Goal: Task Accomplishment & Management: Manage account settings

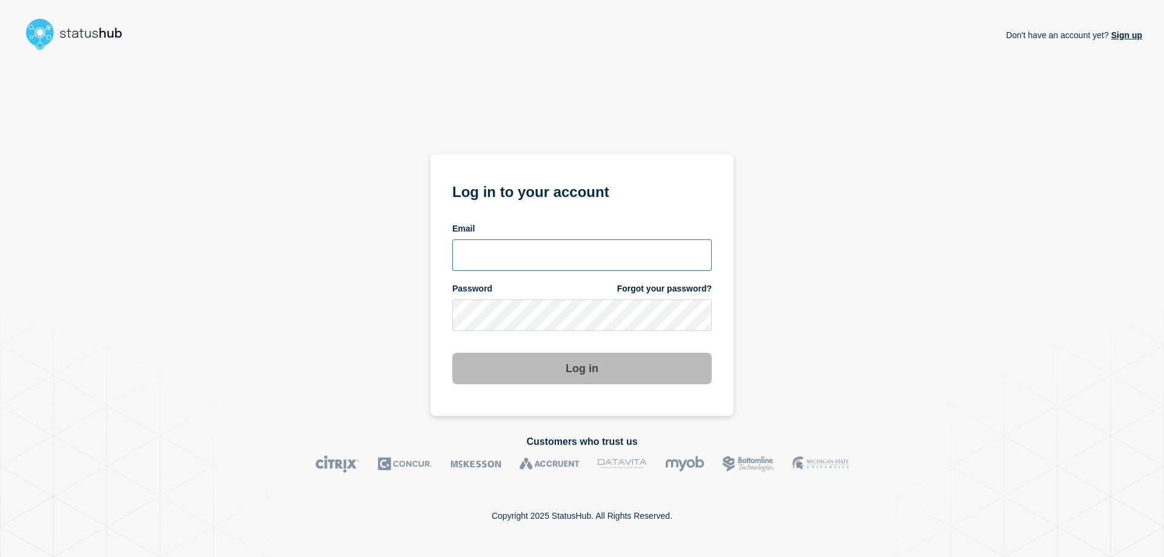
type input "[EMAIL_ADDRESS][PERSON_NAME][DOMAIN_NAME]"
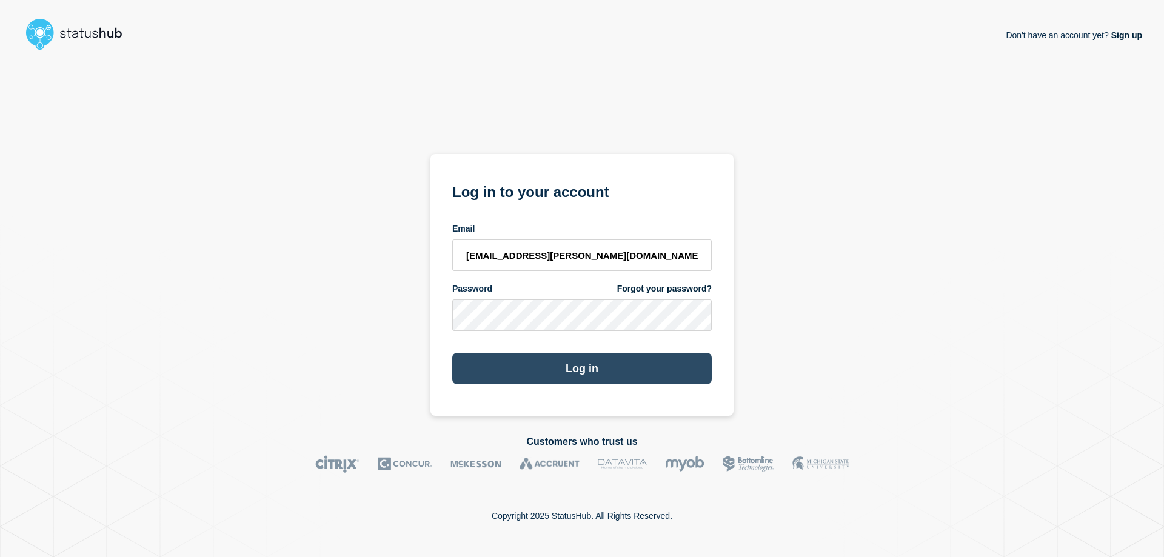
click at [590, 359] on button "Log in" at bounding box center [581, 369] width 259 height 32
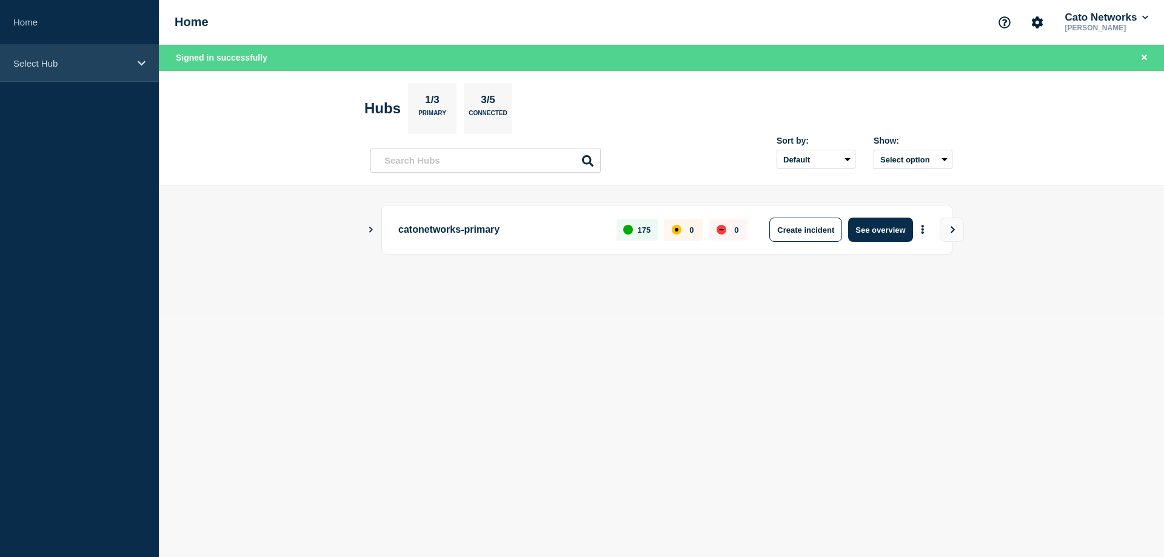
click at [96, 64] on p "Select Hub" at bounding box center [71, 63] width 116 height 10
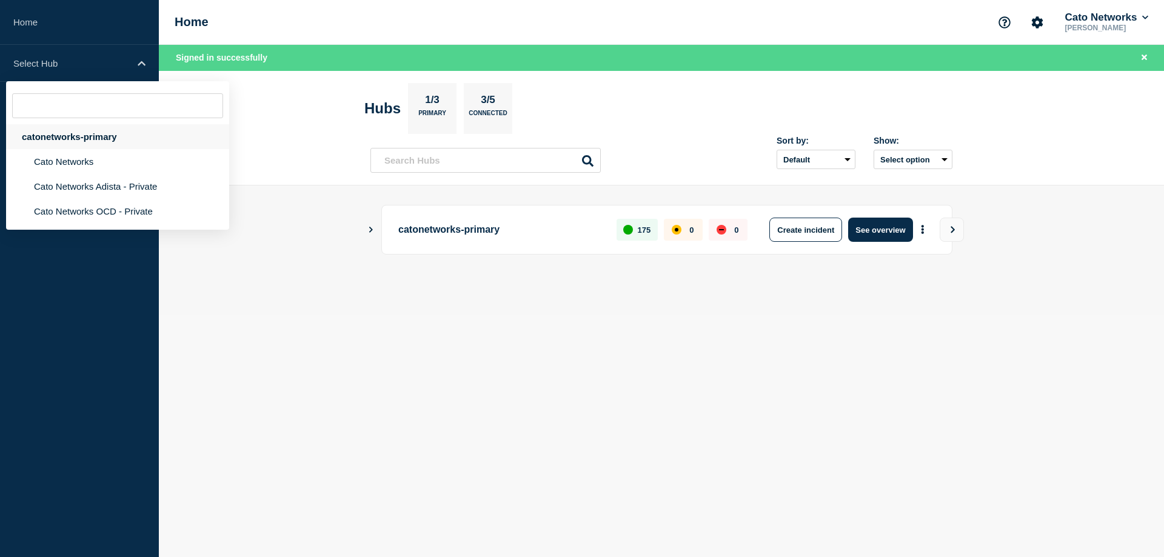
click at [70, 136] on div "catonetworks-primary" at bounding box center [117, 136] width 223 height 25
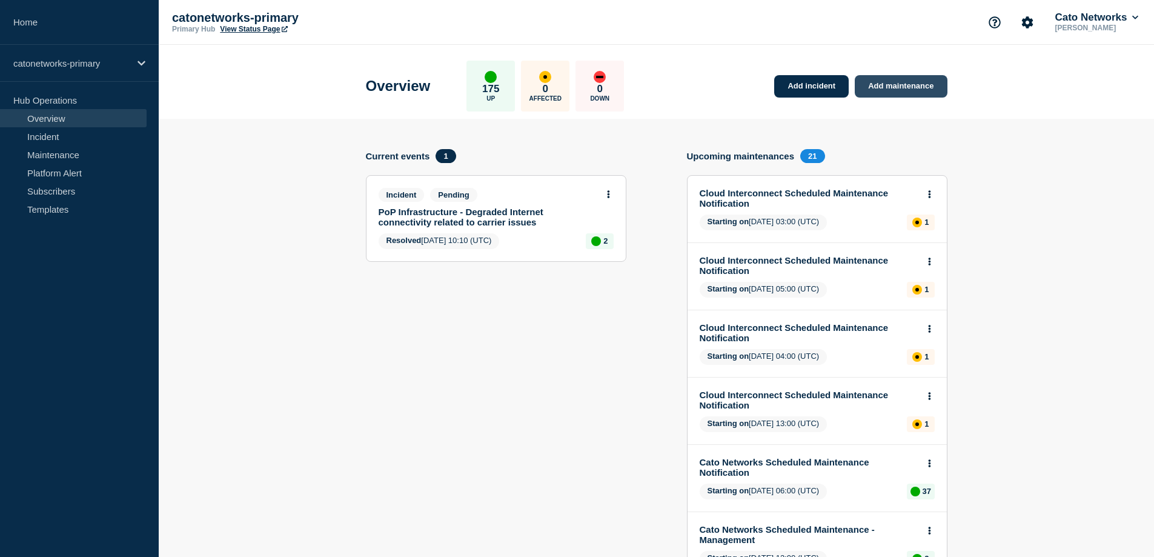
click at [908, 85] on link "Add maintenance" at bounding box center [901, 86] width 92 height 22
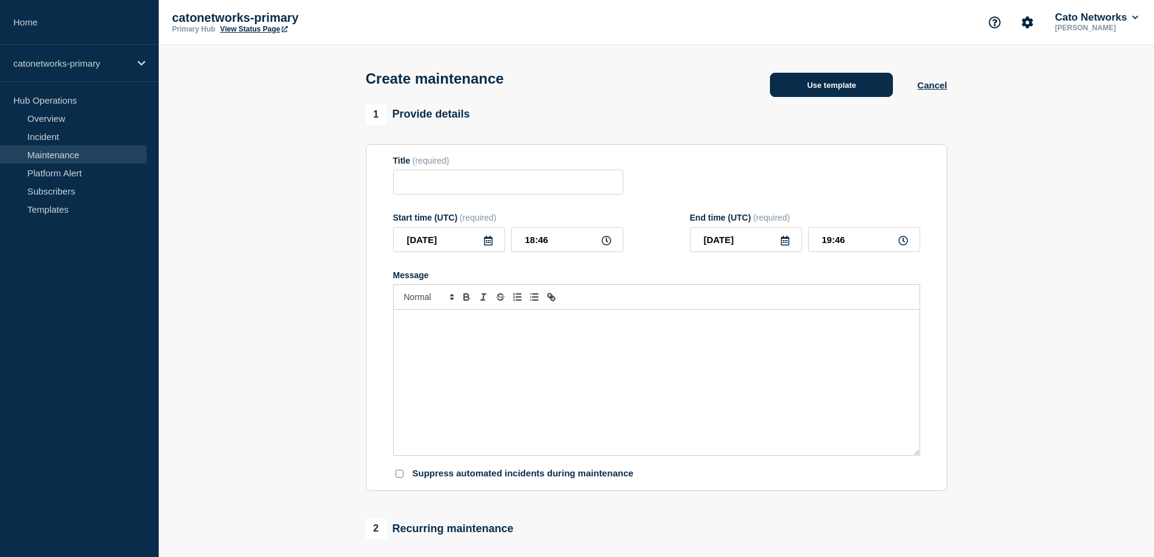
click at [879, 87] on button "Use template" at bounding box center [831, 85] width 123 height 24
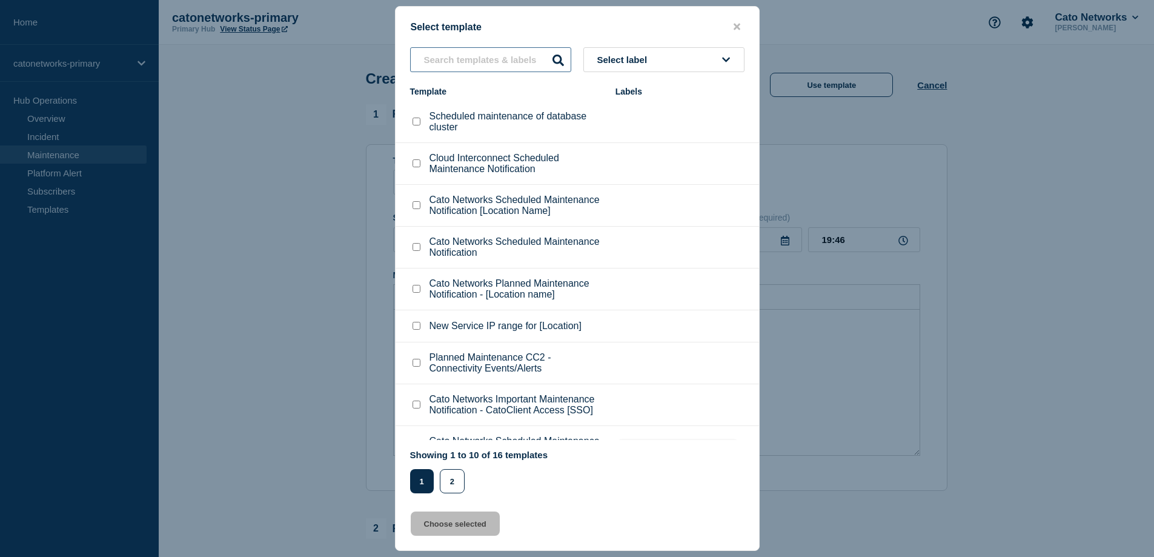
click at [505, 62] on input "text" at bounding box center [490, 59] width 161 height 25
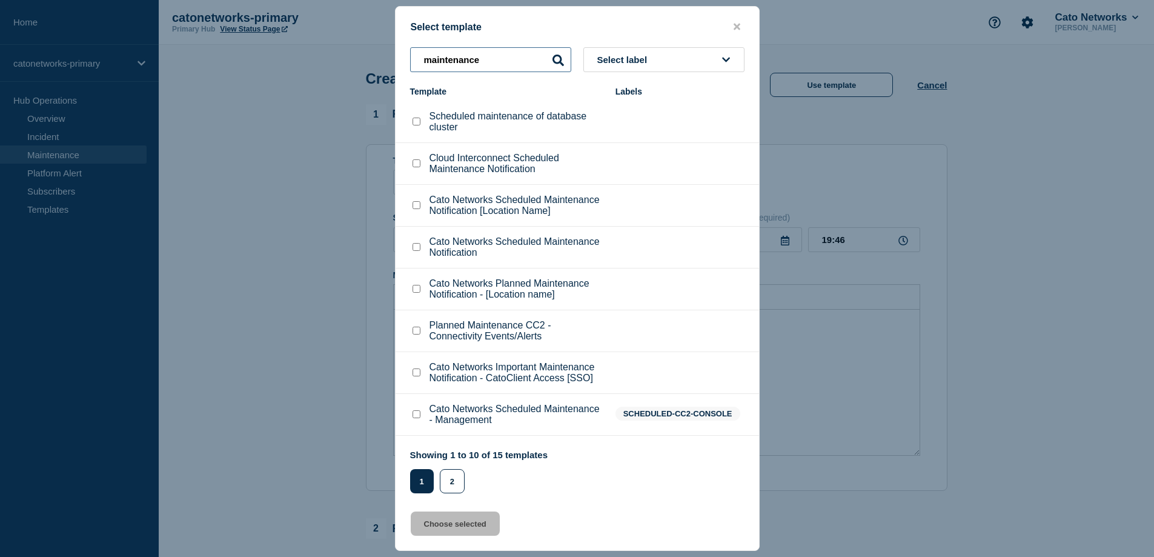
type input "maintenance"
click at [711, 44] on div "Select template maintenance Select label Template Labels Scheduled maintenance …" at bounding box center [577, 278] width 365 height 545
click at [715, 56] on button "Select label" at bounding box center [664, 59] width 161 height 25
type input "scheduled"
click at [619, 24] on div "Select template" at bounding box center [578, 27] width 364 height 12
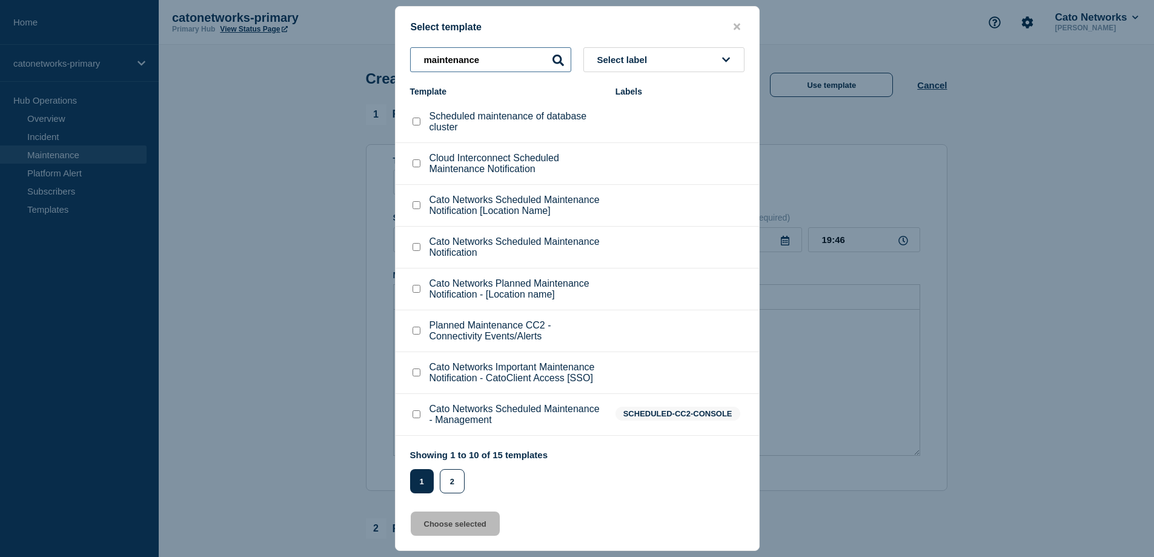
drag, startPoint x: 498, startPoint y: 58, endPoint x: 284, endPoint y: 45, distance: 214.3
click at [285, 45] on div "Select template maintenance Select label Template Labels Scheduled maintenance …" at bounding box center [577, 278] width 1154 height 557
paste input "Cato Networks Scheduled Maintenance Notification"
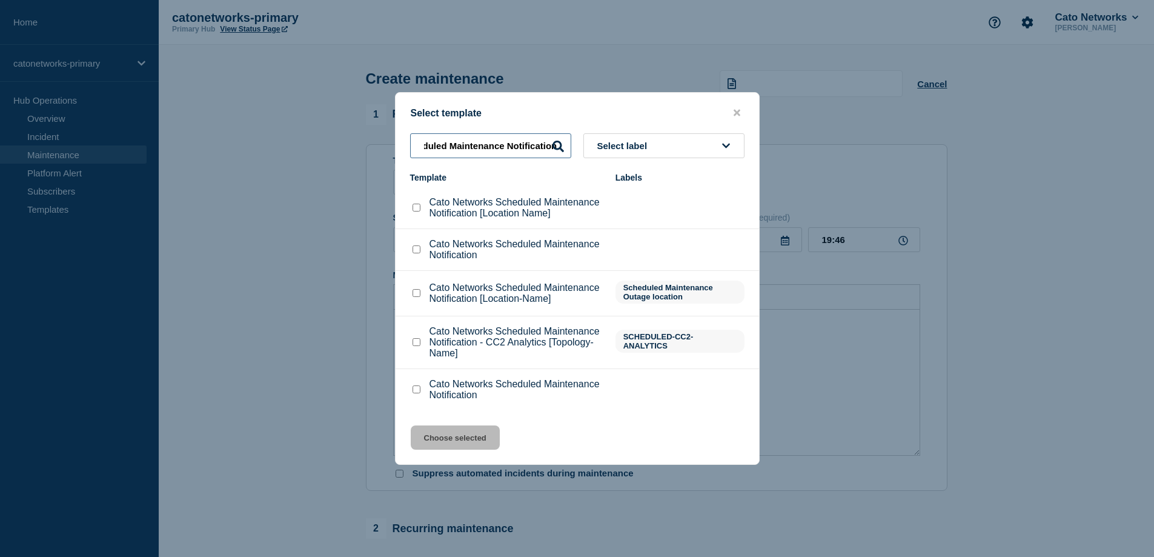
type input "Cato Networks Scheduled Maintenance Notification"
click at [419, 210] on checkbox"] "Cato Networks Scheduled Maintenance Notification [Location Name] checkbox" at bounding box center [417, 208] width 8 height 8
checkbox checkbox"] "true"
click at [443, 438] on button "Choose selected" at bounding box center [455, 437] width 89 height 24
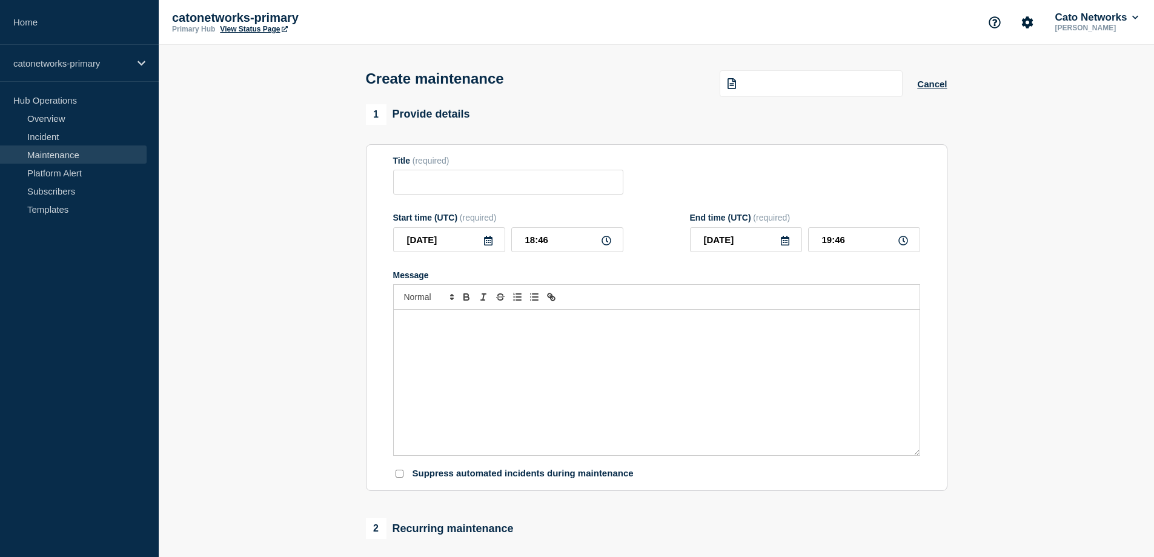
type input "Cato Networks Scheduled Maintenance Notification [Location Name]"
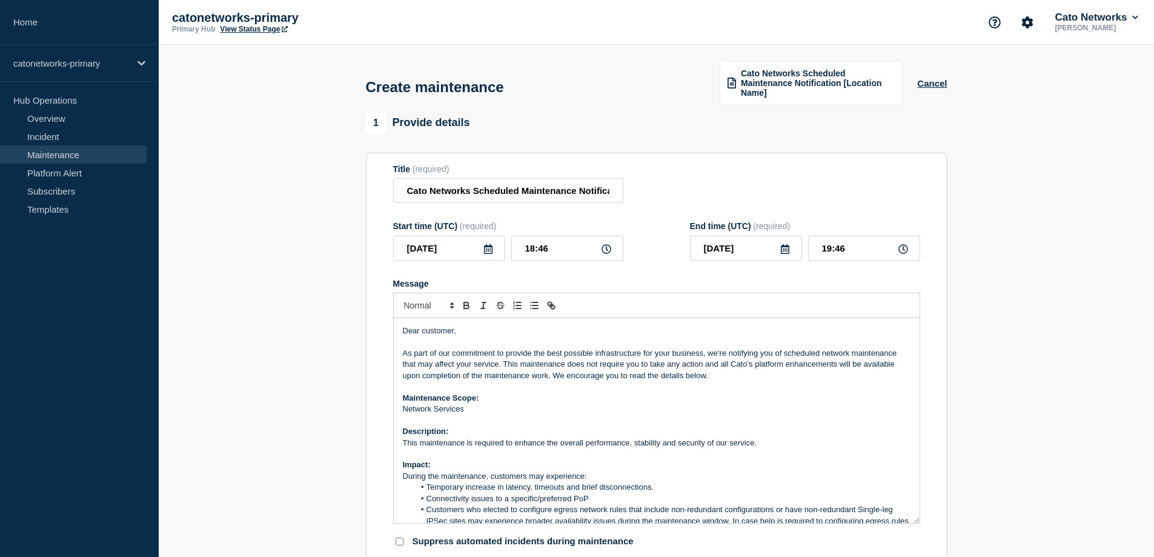
drag, startPoint x: 916, startPoint y: 462, endPoint x: 931, endPoint y: 547, distance: 86.2
click at [931, 547] on section "Title (required) Cato Networks Scheduled Maintenance Notification [Location Nam…" at bounding box center [657, 356] width 582 height 407
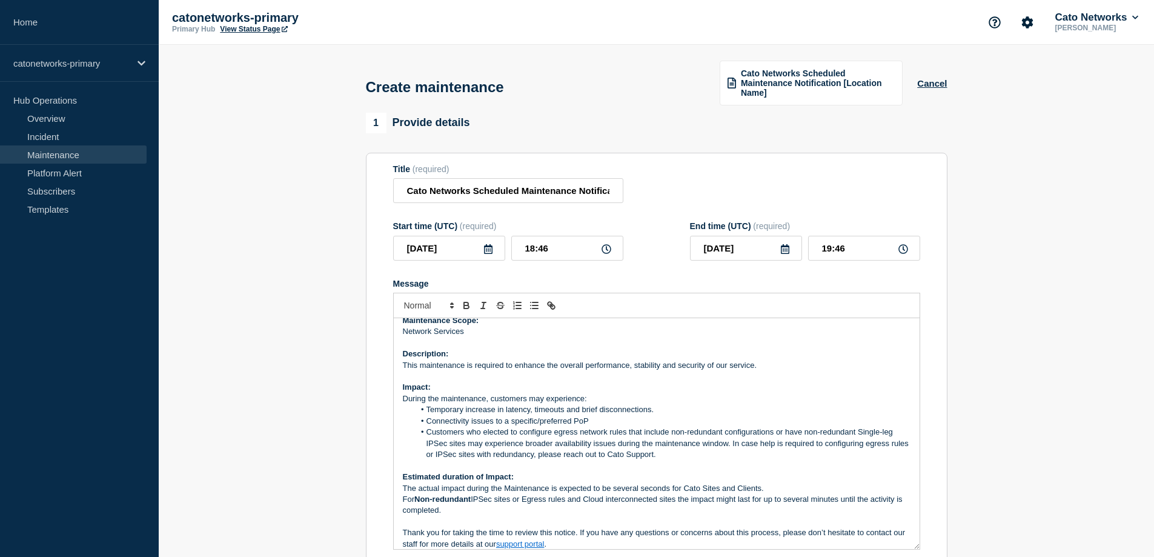
scroll to position [50, 0]
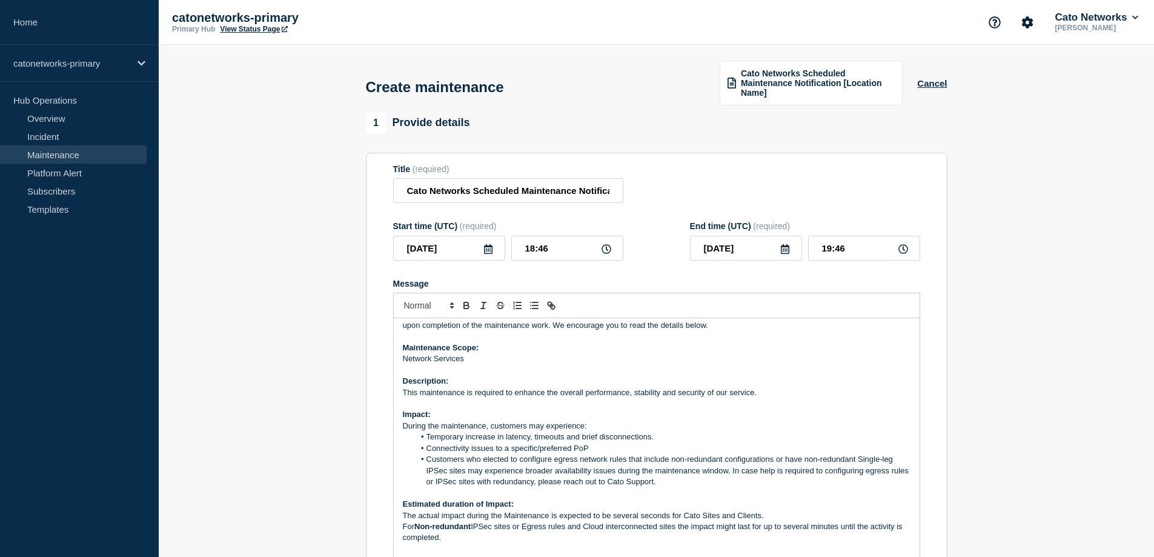
drag, startPoint x: 916, startPoint y: 545, endPoint x: 924, endPoint y: 581, distance: 36.6
click at [924, 556] on html "Home catonetworks-primary Hub Operations Overview Incident Maintenance Platform…" at bounding box center [577, 278] width 1154 height 557
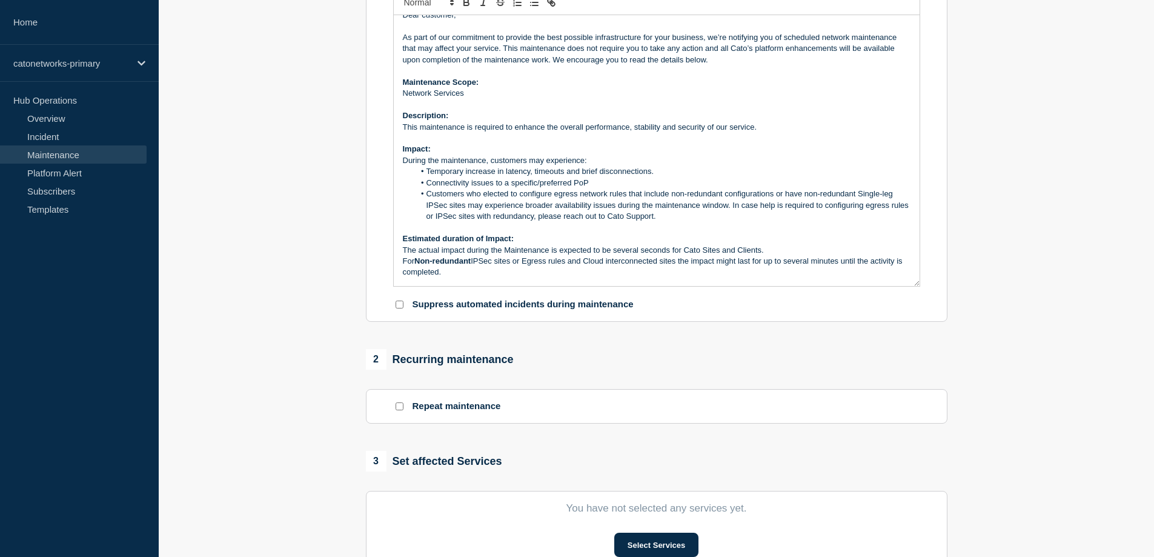
scroll to position [0, 0]
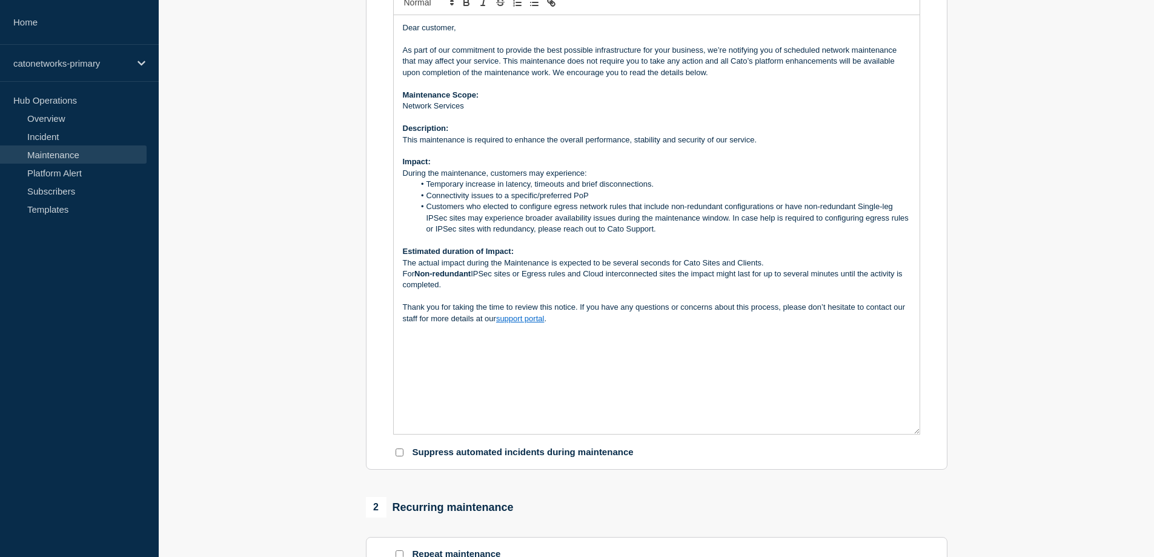
drag, startPoint x: 916, startPoint y: 278, endPoint x: 939, endPoint y: 388, distance: 112.2
click at [938, 429] on section "Title (required) Cato Networks Scheduled Maintenance Notification [Location Nam…" at bounding box center [657, 160] width 582 height 621
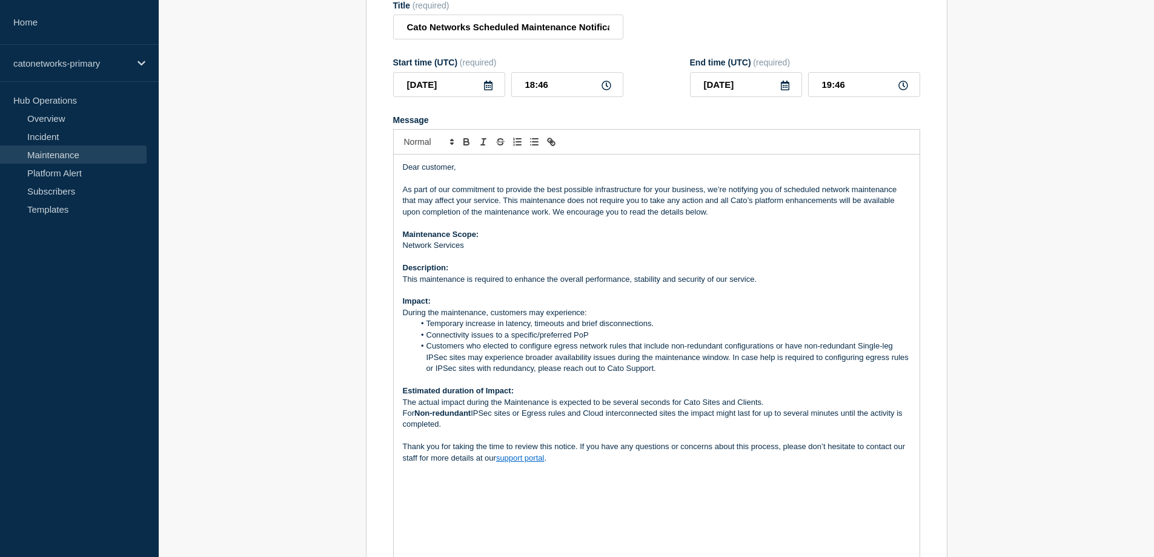
scroll to position [121, 0]
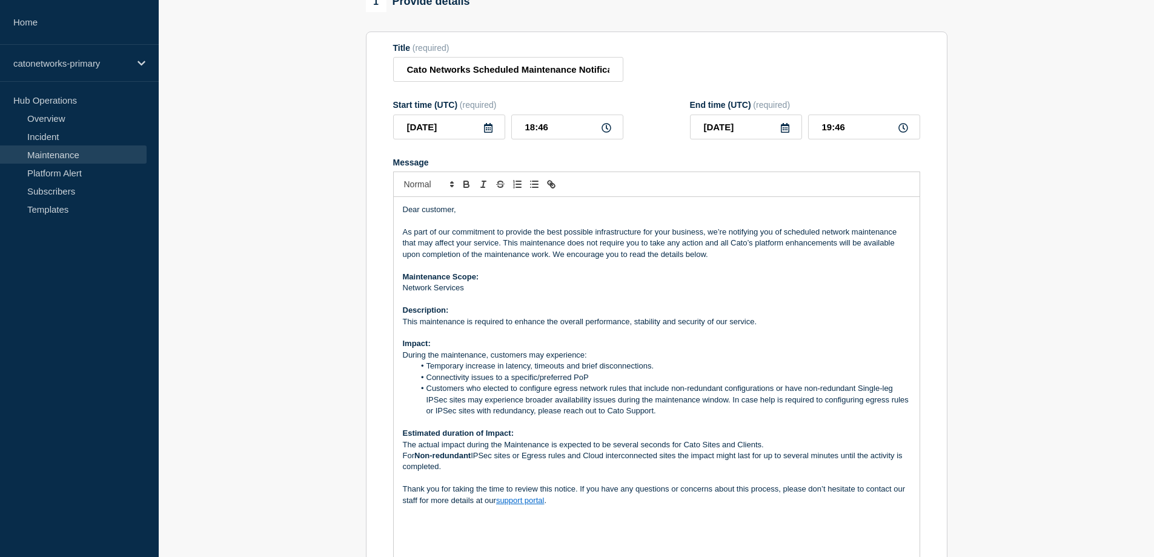
click at [216, 233] on section "1 Provide details Title (required) Cato Networks Scheduled Maintenance Notifica…" at bounding box center [657, 548] width 996 height 1113
click at [267, 377] on section "1 Provide details Title (required) Cato Networks Scheduled Maintenance Notifica…" at bounding box center [657, 548] width 996 height 1113
click at [247, 402] on section "1 Provide details Title (required) Cato Networks Scheduled Maintenance Notifica…" at bounding box center [657, 548] width 996 height 1113
click at [269, 410] on section "1 Provide details Title (required) Cato Networks Scheduled Maintenance Notifica…" at bounding box center [657, 548] width 996 height 1113
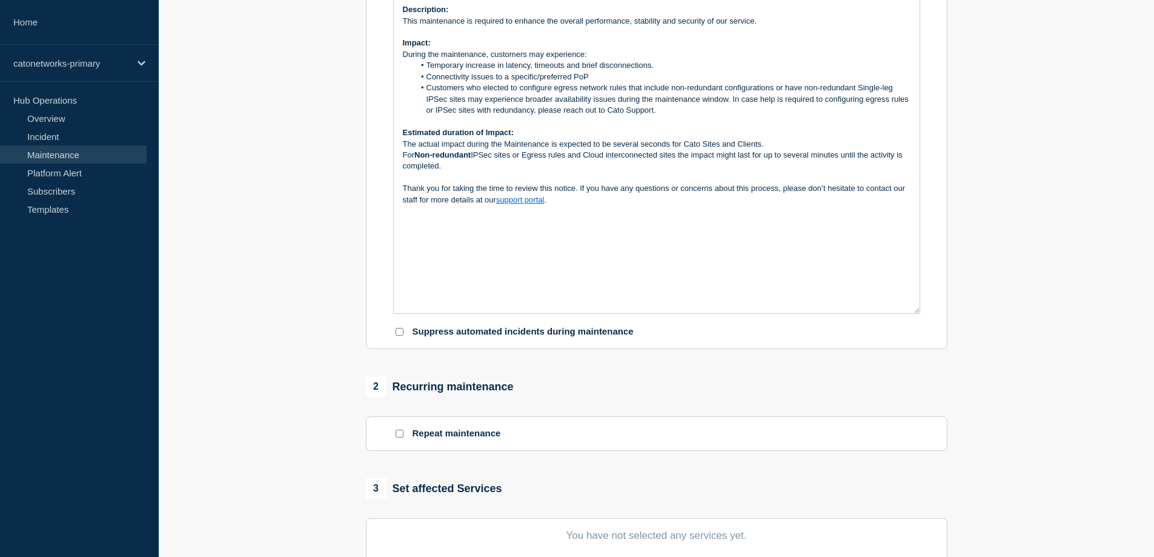
scroll to position [424, 0]
click at [559, 234] on div "Dear customer, As part of our commitment to provide the best possible infrastru…" at bounding box center [657, 102] width 526 height 417
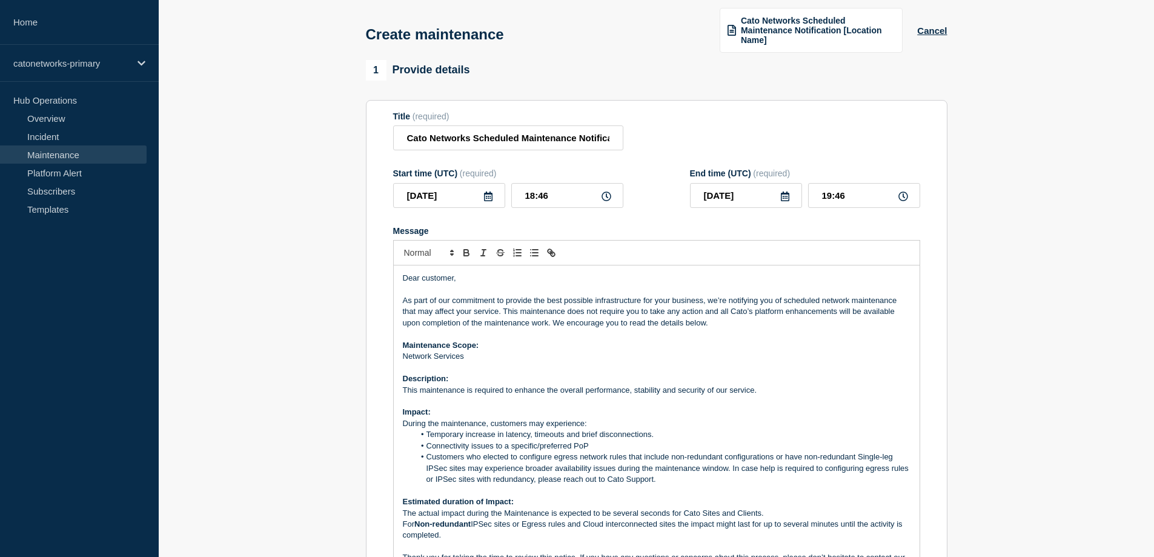
scroll to position [0, 0]
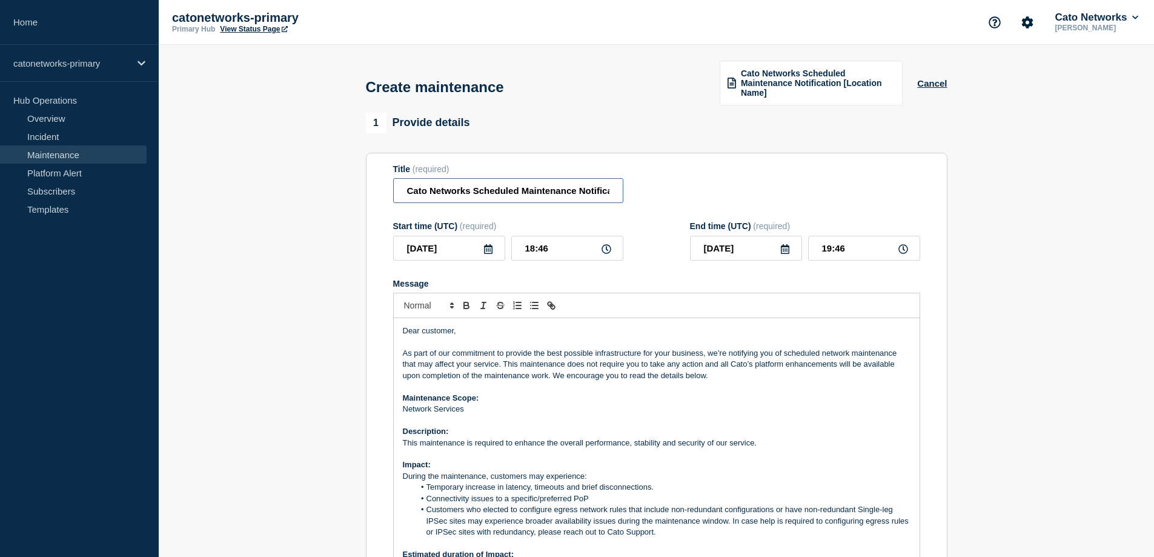
click at [562, 189] on input "Cato Networks Scheduled Maintenance Notification [Location Name]" at bounding box center [508, 190] width 230 height 25
drag, startPoint x: 599, startPoint y: 195, endPoint x: 706, endPoint y: 187, distance: 107.6
click at [706, 187] on div "Title (required) Cato Networks Scheduled Maintenance Notification [Location Nam…" at bounding box center [656, 183] width 527 height 39
click at [553, 184] on input "Cato Networks Scheduled Maintenance Notification [Location Name]" at bounding box center [508, 190] width 230 height 25
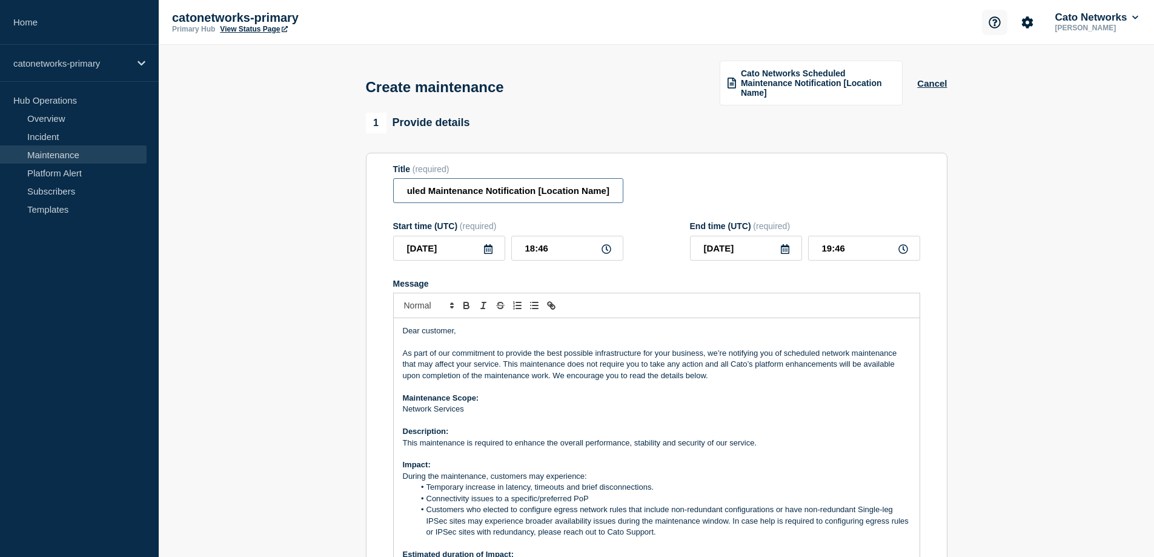
scroll to position [0, 0]
click at [535, 192] on input "Cato Networks Scheduled Maintenance Notification [Location Name]" at bounding box center [508, 190] width 230 height 25
drag, startPoint x: 551, startPoint y: 192, endPoint x: 710, endPoint y: 183, distance: 158.4
click at [710, 183] on div "Title (required) Cato Networks Scheduled Maintenance Notification [Location Nam…" at bounding box center [656, 183] width 527 height 39
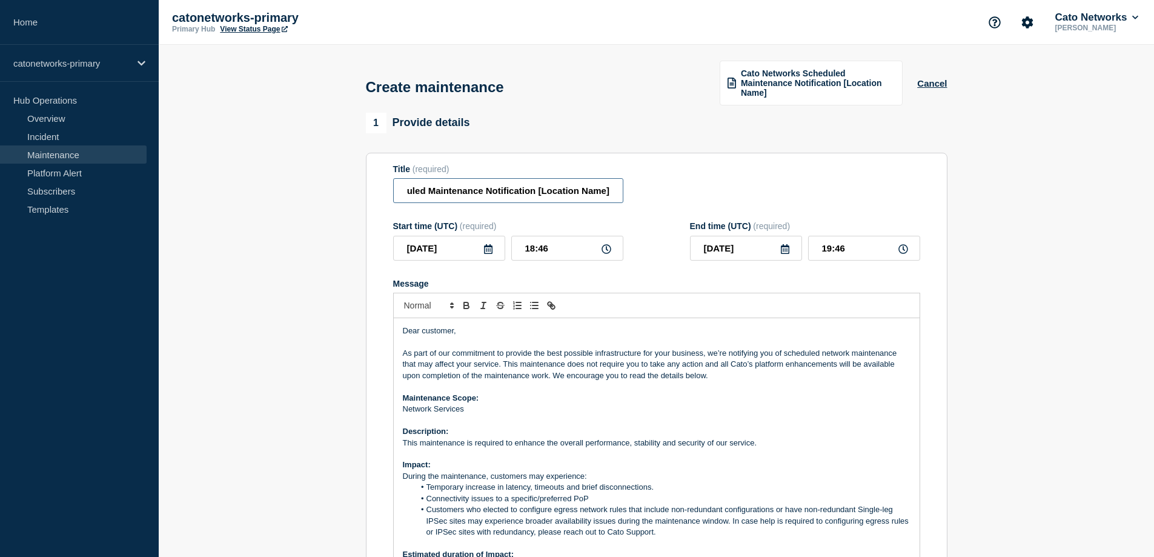
click at [562, 195] on input "Cato Networks Scheduled Maintenance Notification [Location Name]" at bounding box center [508, 190] width 230 height 25
click at [541, 188] on input "Cato Networks Scheduled Maintenance Notification [Location Name]" at bounding box center [508, 190] width 230 height 25
drag, startPoint x: 544, startPoint y: 190, endPoint x: 604, endPoint y: 188, distance: 59.4
click at [604, 188] on input "Cato Networks Scheduled Maintenance Notification [ Location Name]" at bounding box center [508, 190] width 230 height 25
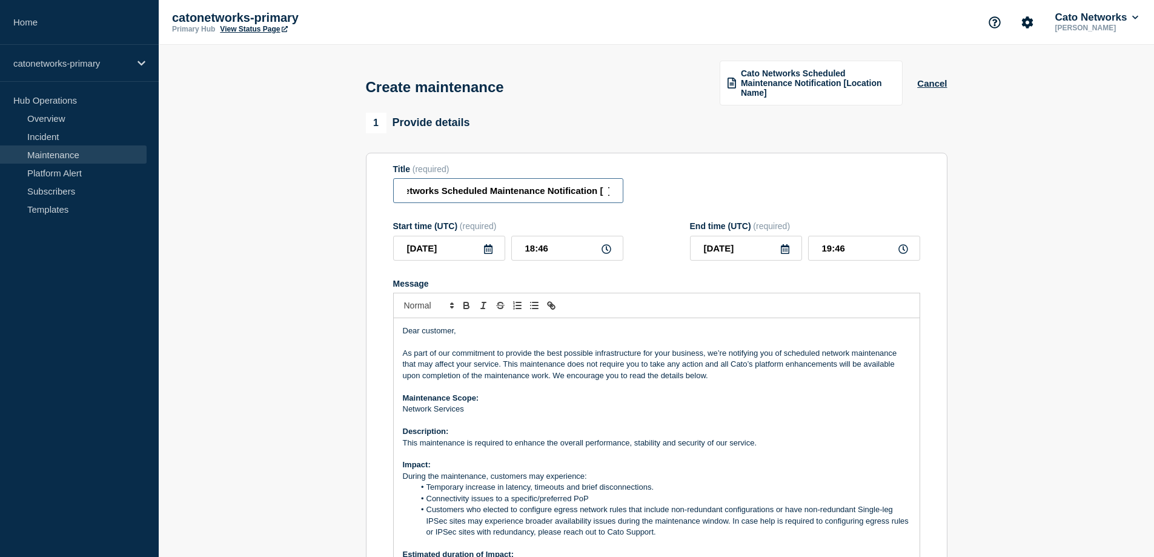
paste input "[GEOGRAPHIC_DATA]"
type input "Cato Networks Scheduled Maintenance Notification [ [GEOGRAPHIC_DATA] ]"
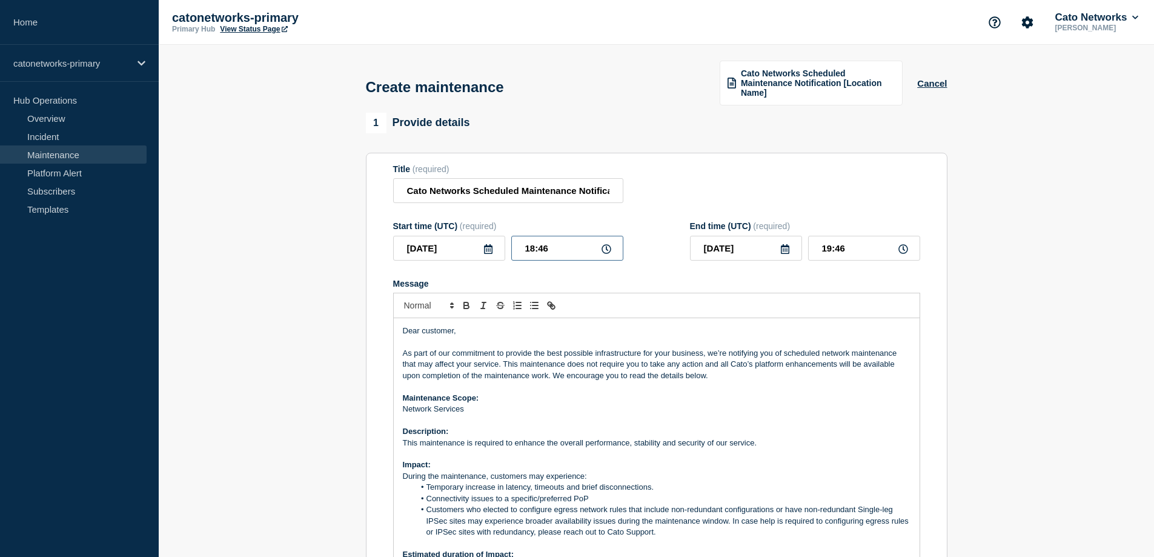
drag, startPoint x: 547, startPoint y: 249, endPoint x: 539, endPoint y: 250, distance: 7.4
click at [539, 250] on input "18:46" at bounding box center [567, 248] width 112 height 25
type input "18:00"
drag, startPoint x: 832, startPoint y: 248, endPoint x: 823, endPoint y: 249, distance: 9.2
click at [823, 249] on input "19:00" at bounding box center [864, 248] width 112 height 25
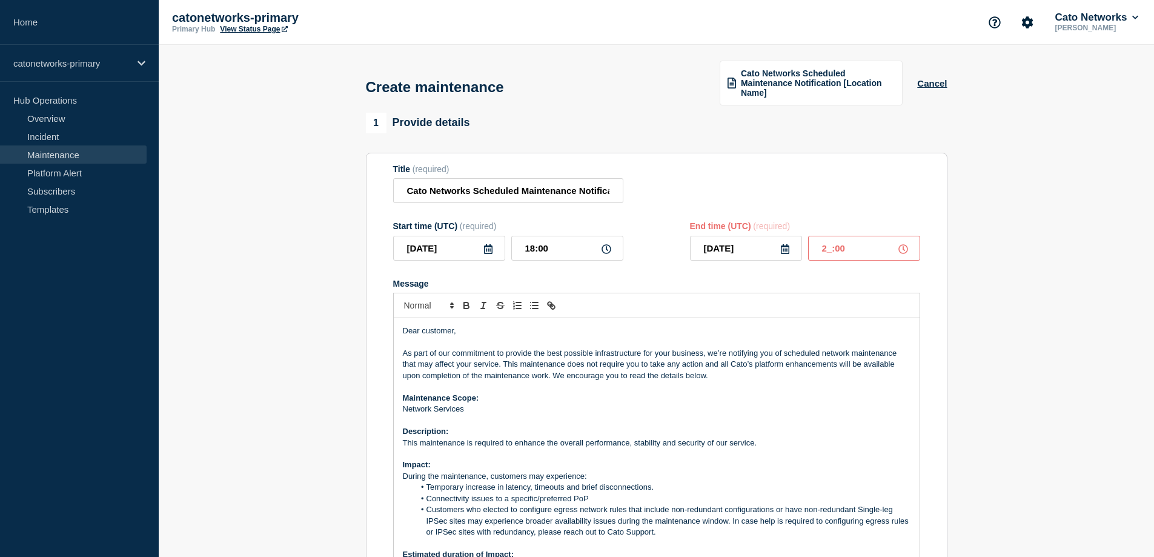
type input "20:00"
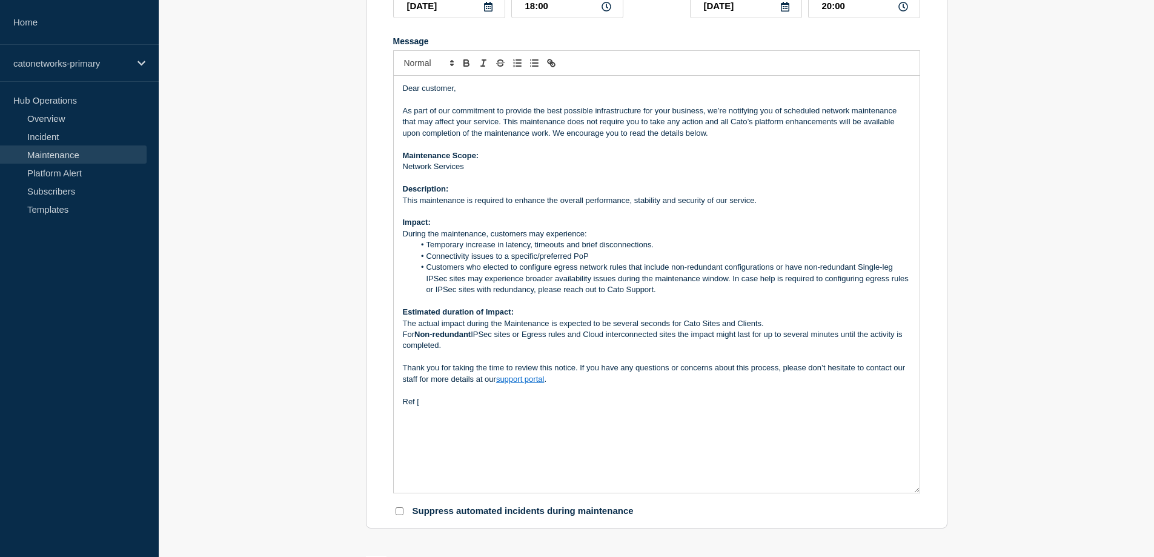
scroll to position [303, 0]
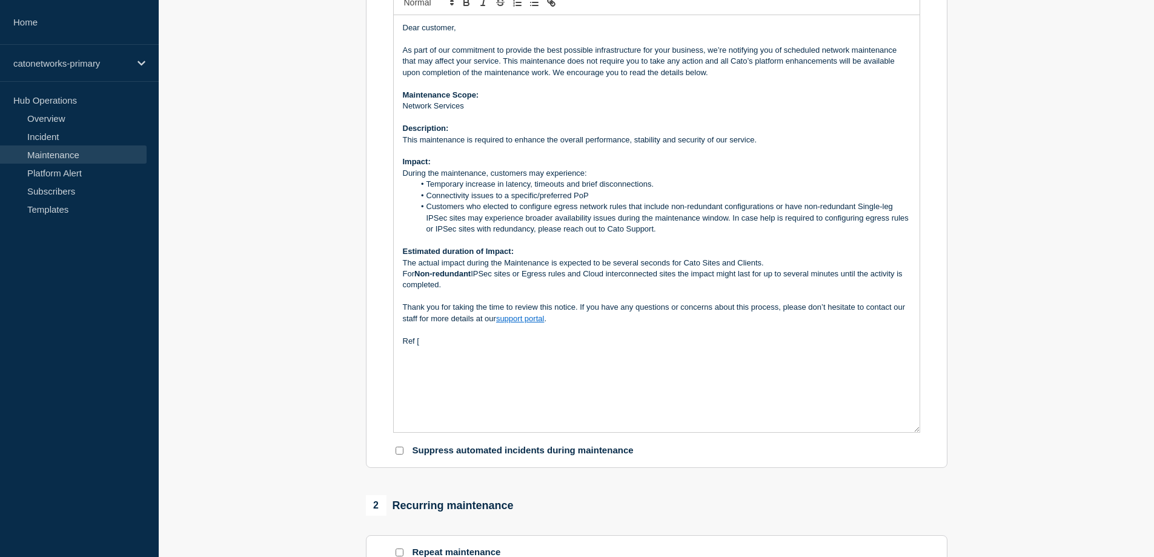
click at [495, 337] on p "Ref [" at bounding box center [657, 341] width 508 height 11
click at [463, 339] on p "Ref [" at bounding box center [657, 341] width 508 height 11
click at [490, 339] on p "Ref [ CHNG-27812 ]" at bounding box center [657, 341] width 508 height 11
drag, startPoint x: 481, startPoint y: 344, endPoint x: 415, endPoint y: 342, distance: 66.1
click at [415, 342] on p "Ref [ CHNG-27812 ]" at bounding box center [657, 341] width 508 height 11
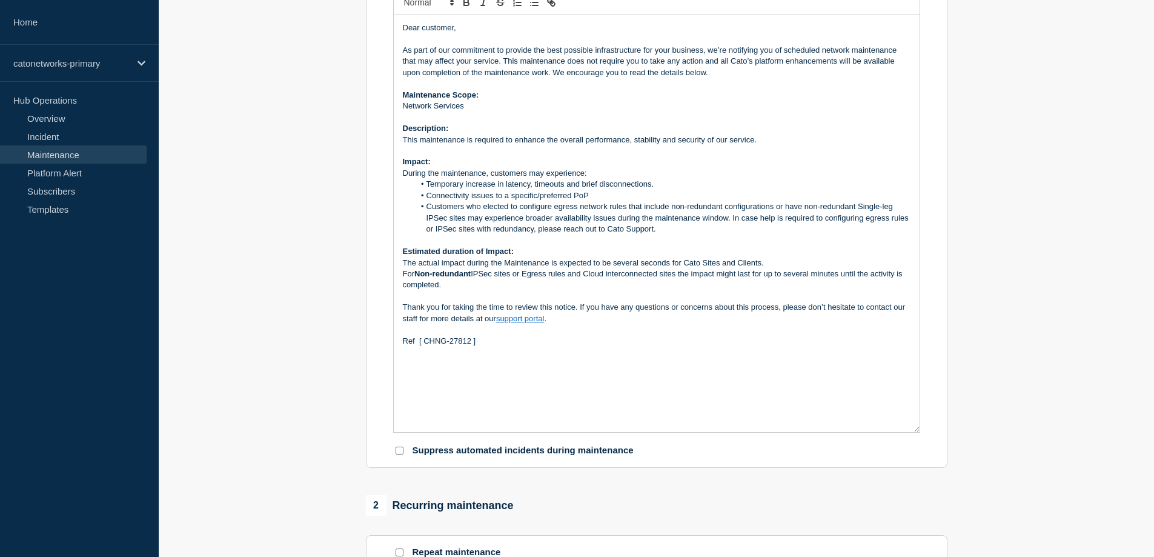
click at [586, 391] on div "Dear customer, As part of our commitment to provide the best possible infrastru…" at bounding box center [657, 223] width 526 height 417
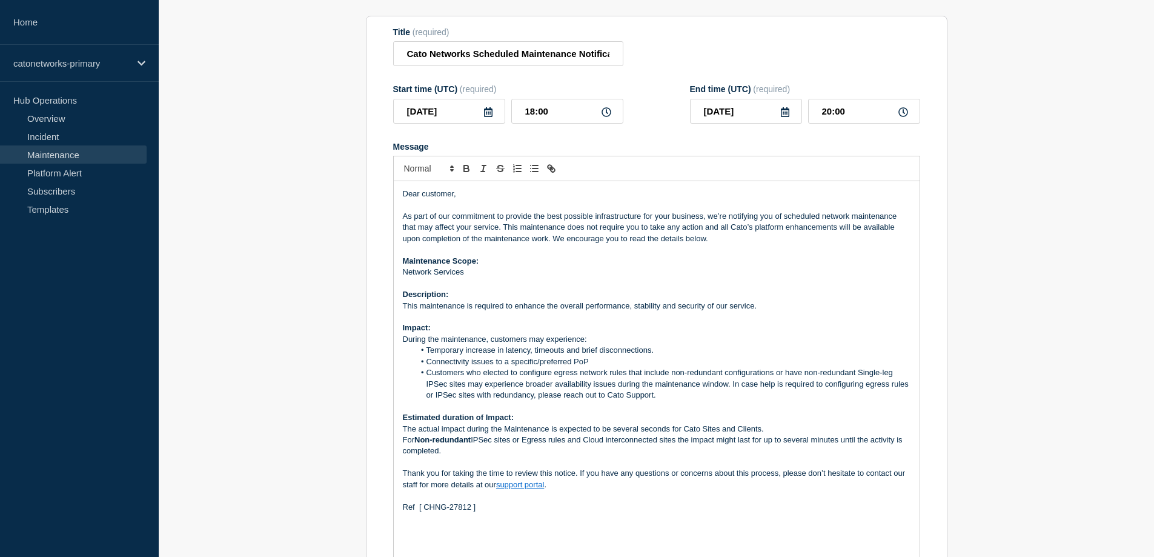
scroll to position [61, 0]
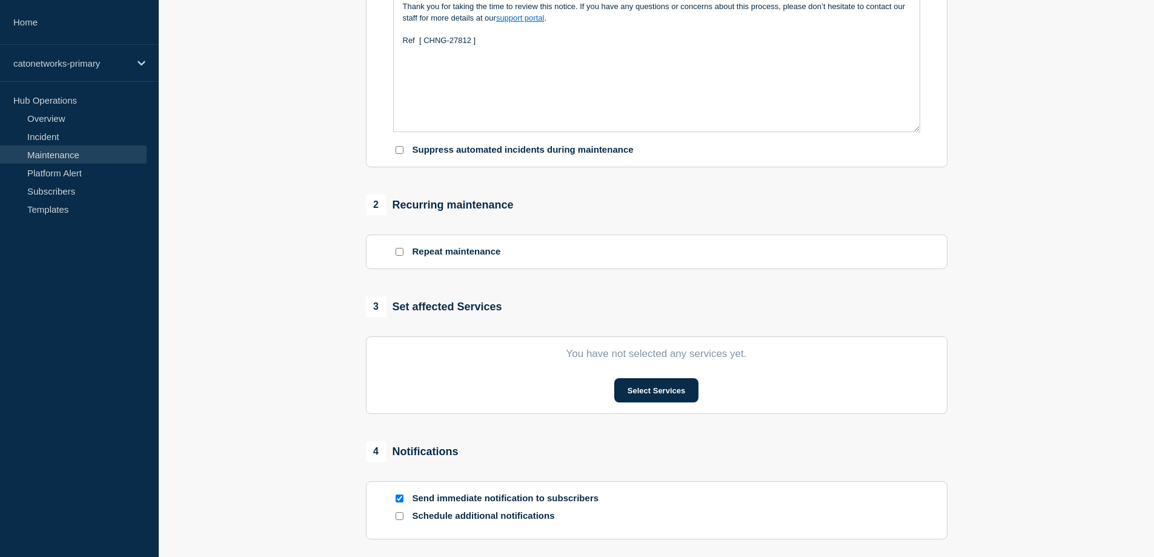
scroll to position [606, 0]
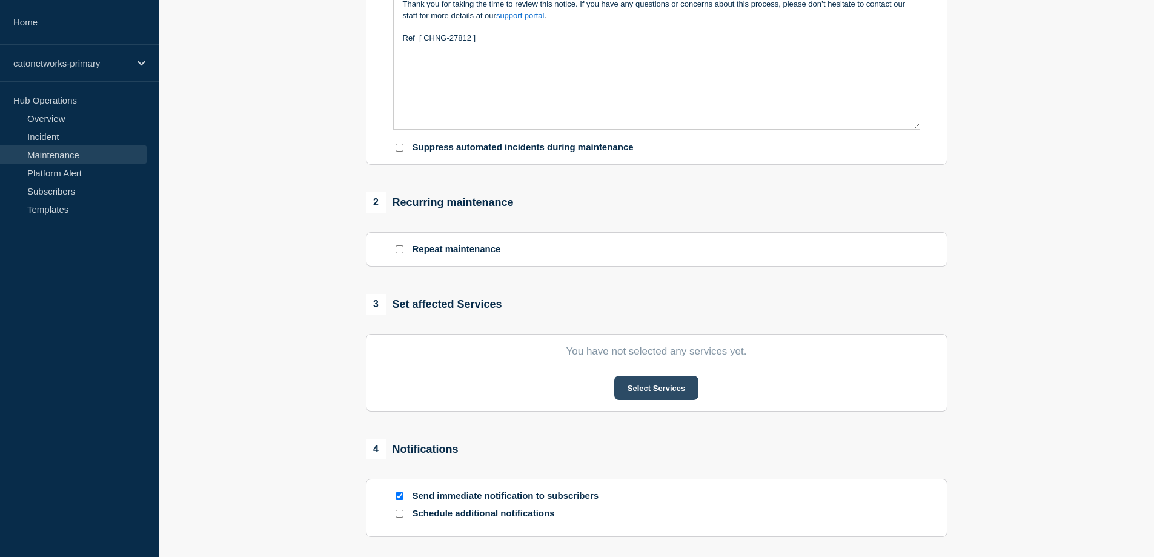
click at [675, 387] on button "Select Services" at bounding box center [657, 388] width 84 height 24
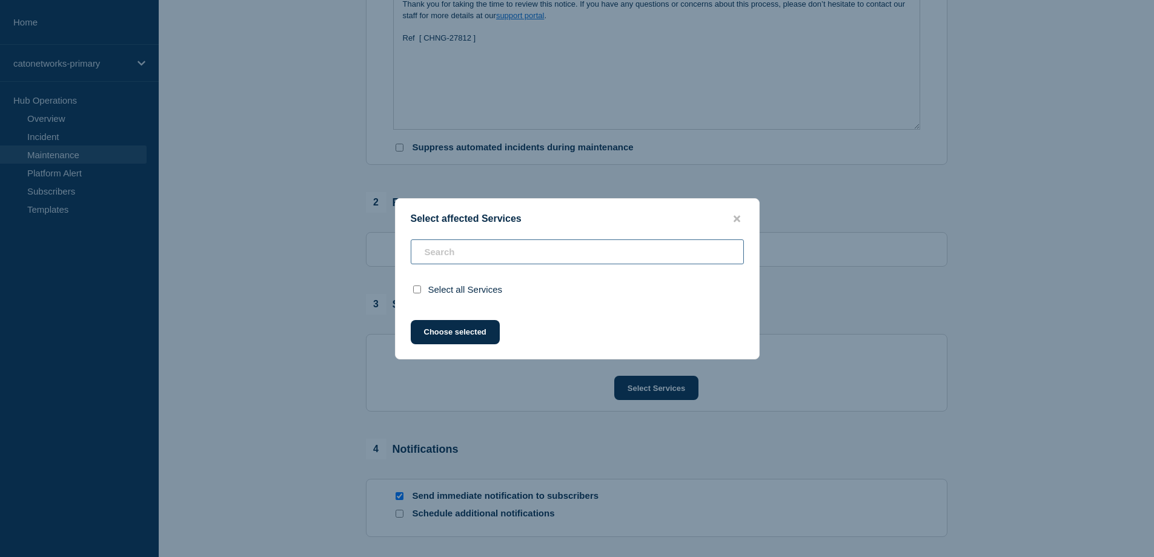
click at [473, 256] on div "Select all Services" at bounding box center [578, 271] width 364 height 65
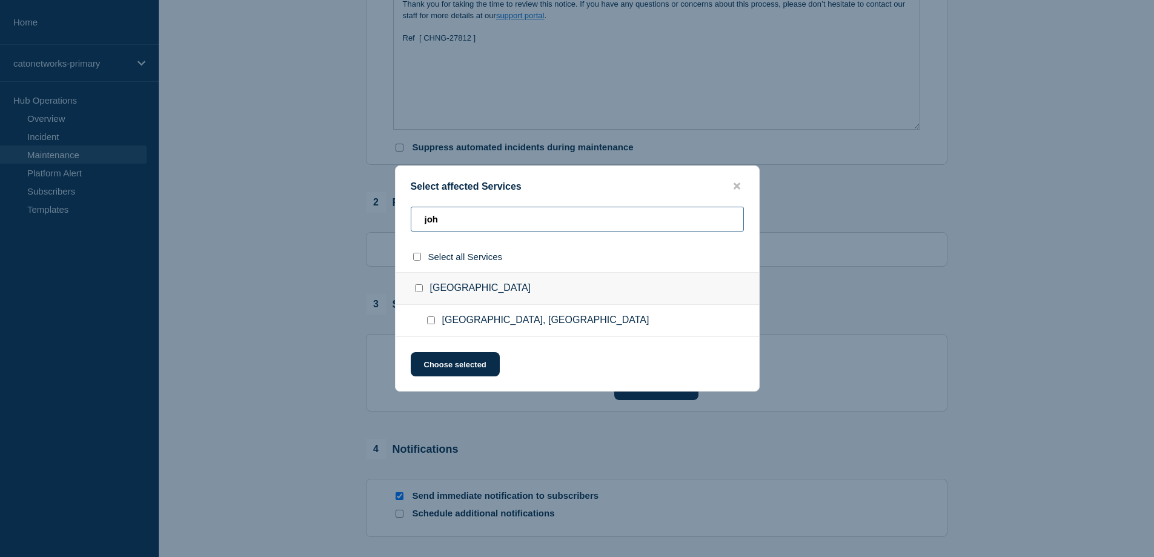
type input "joh"
click at [459, 319] on span "[GEOGRAPHIC_DATA], [GEOGRAPHIC_DATA]" at bounding box center [545, 321] width 207 height 12
click at [431, 324] on input "Johannesburg, South Africa checkbox" at bounding box center [431, 320] width 8 height 8
checkbox input "true"
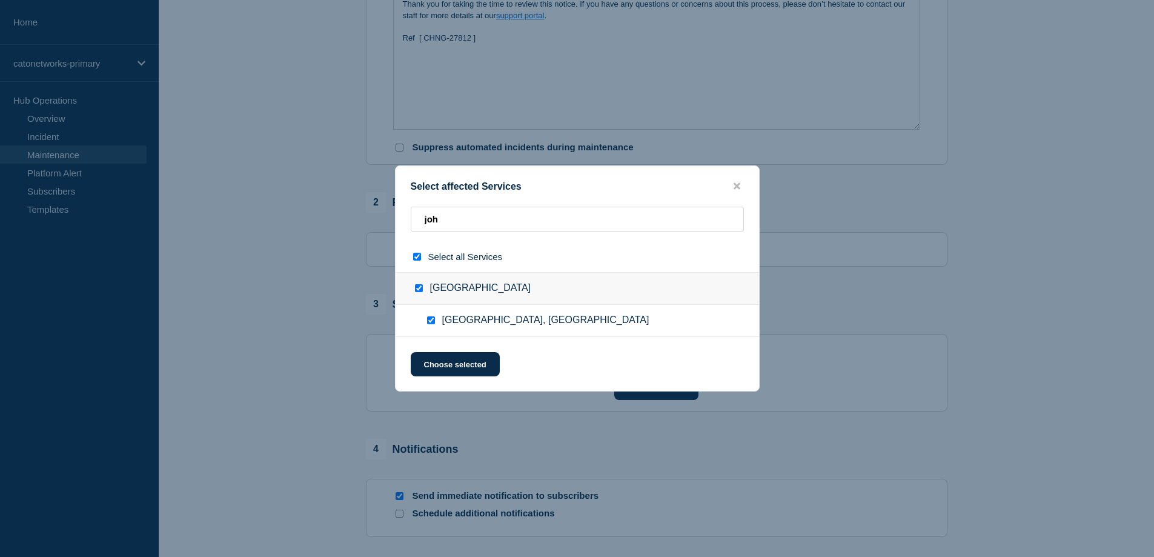
checkbox input "true"
click at [444, 365] on button "Choose selected" at bounding box center [455, 364] width 89 height 24
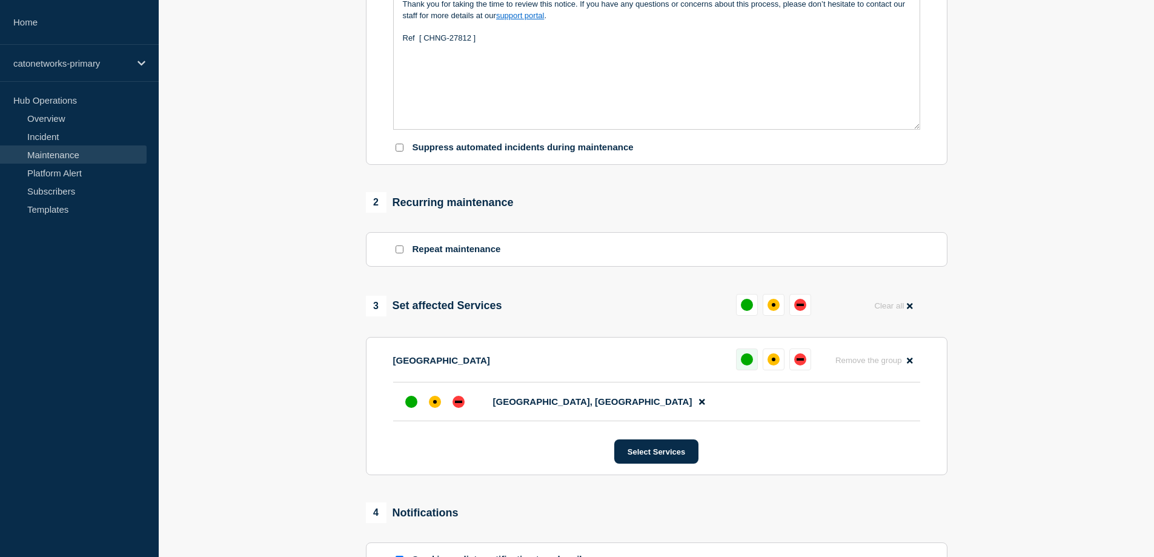
click at [749, 359] on div "up" at bounding box center [747, 359] width 12 height 12
click at [414, 402] on div "up" at bounding box center [411, 402] width 12 height 12
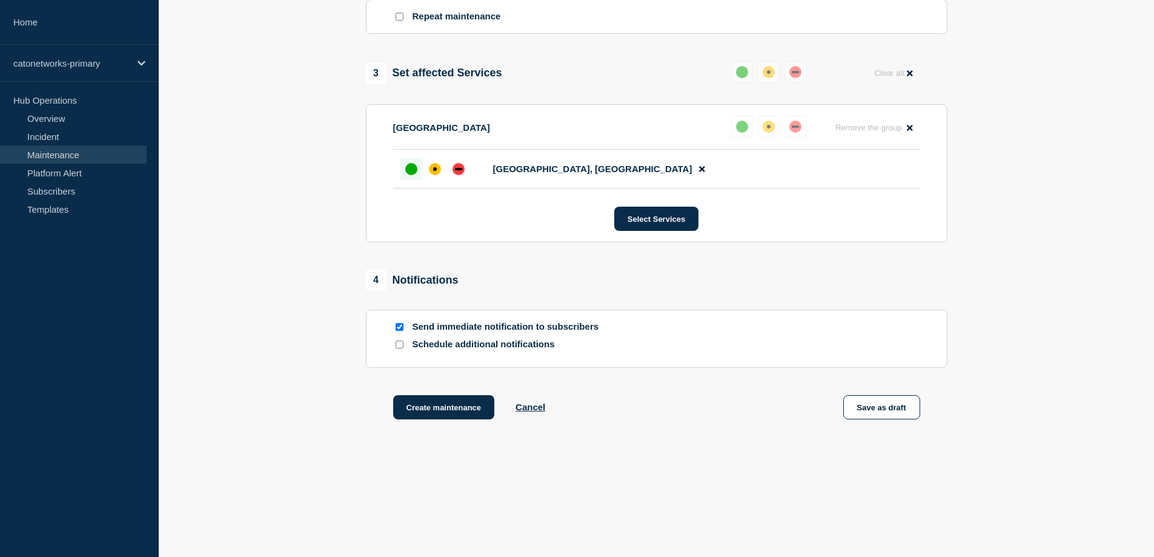
scroll to position [841, 0]
click at [398, 326] on input "Send immediate notification to subscribers" at bounding box center [400, 325] width 8 height 8
checkbox input "false"
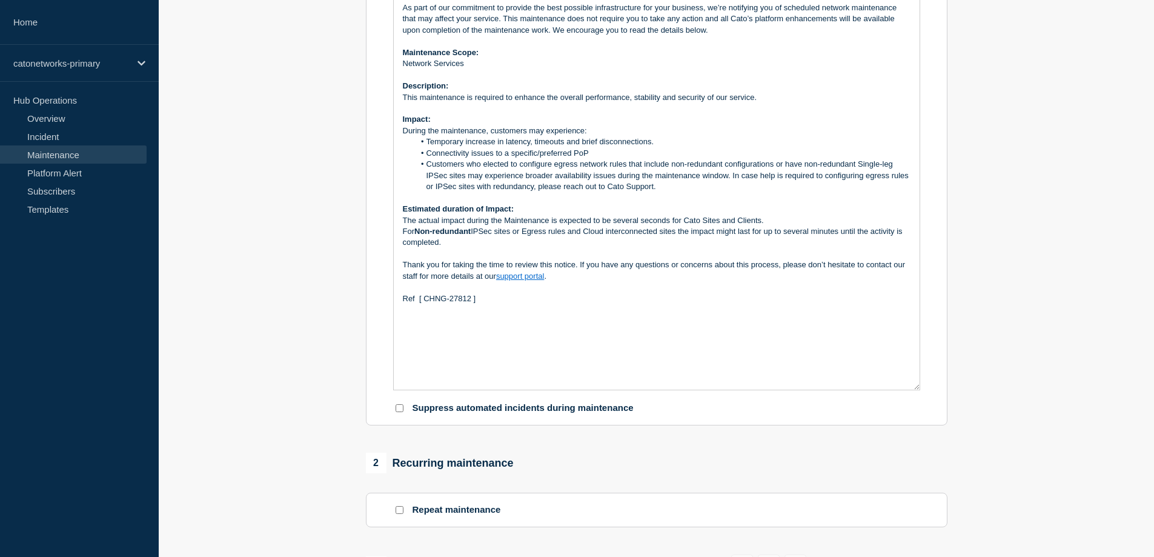
scroll to position [364, 0]
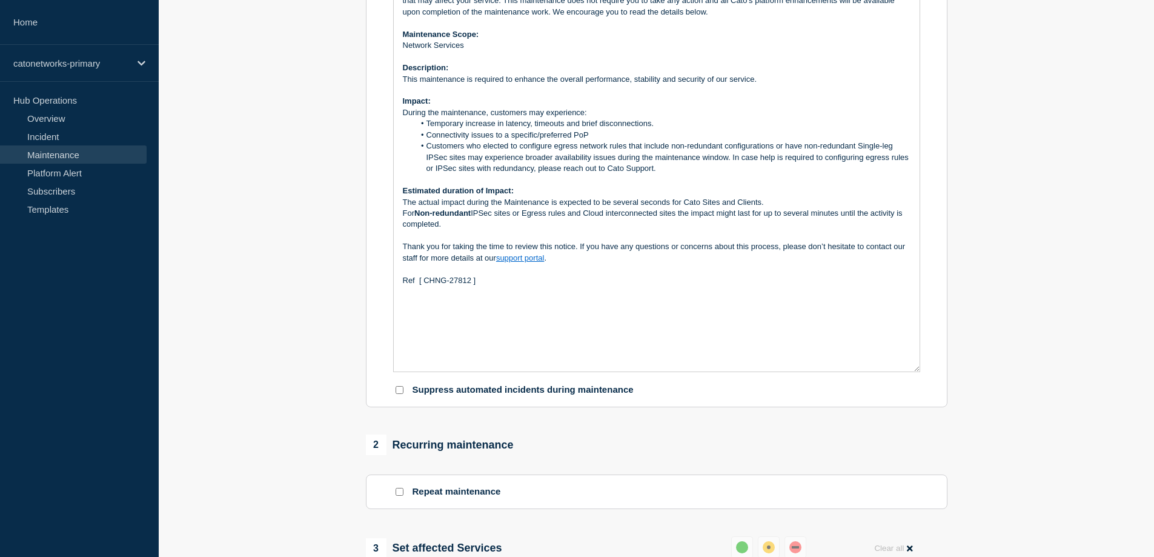
click at [577, 308] on div "Dear customer, As part of our commitment to provide the best possible infrastru…" at bounding box center [657, 163] width 526 height 417
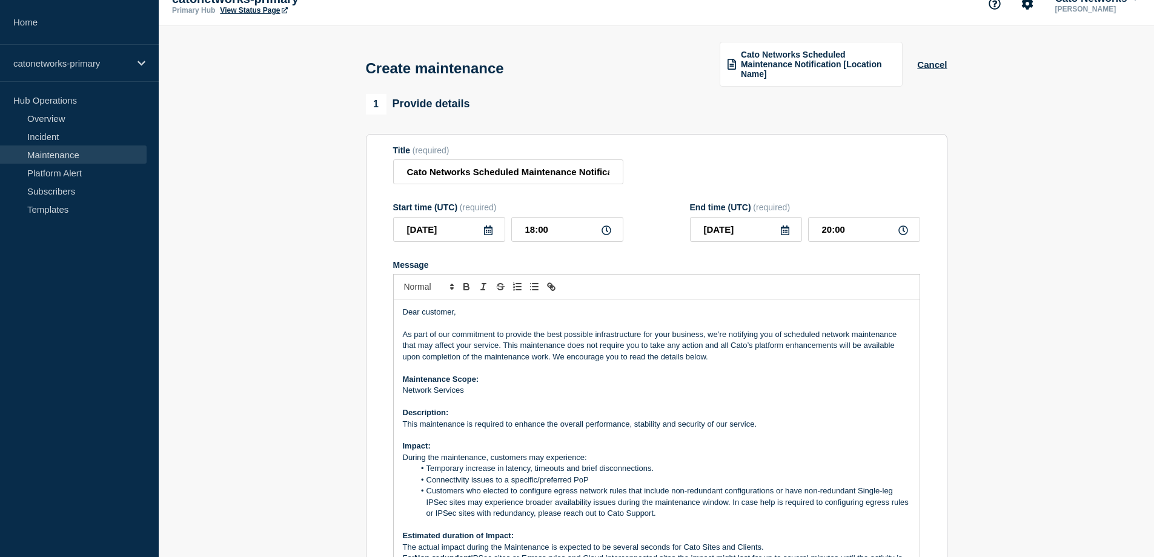
scroll to position [0, 0]
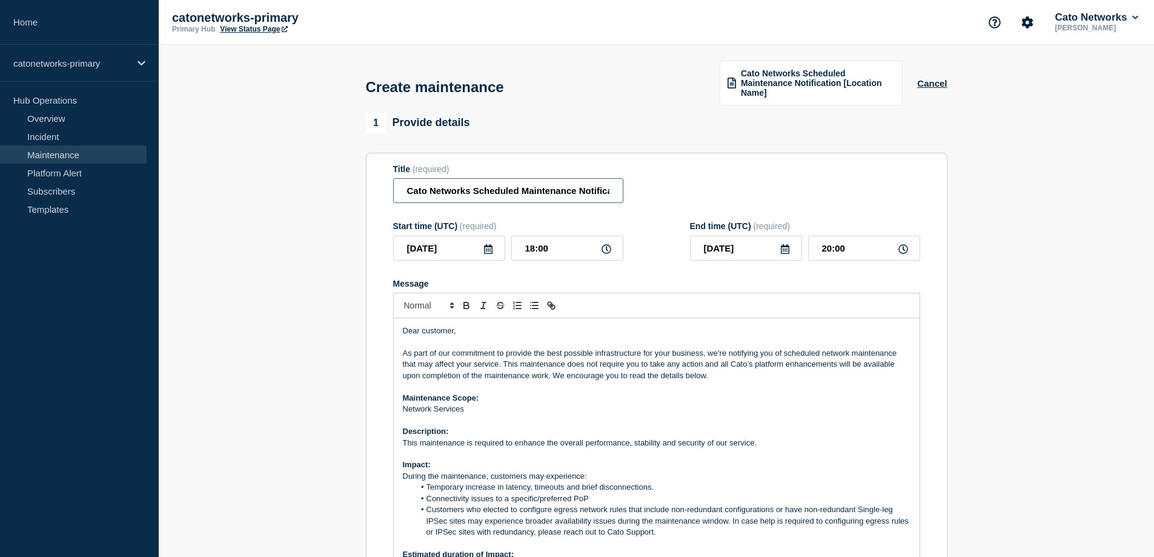
click at [559, 194] on input "Cato Networks Scheduled Maintenance Notification [ [GEOGRAPHIC_DATA] ]" at bounding box center [508, 190] width 230 height 25
drag, startPoint x: 558, startPoint y: 190, endPoint x: 744, endPoint y: 187, distance: 186.1
click at [744, 187] on div "Title (required) Cato Networks Scheduled Maintenance Notification [ [GEOGRAPHIC…" at bounding box center [656, 183] width 527 height 39
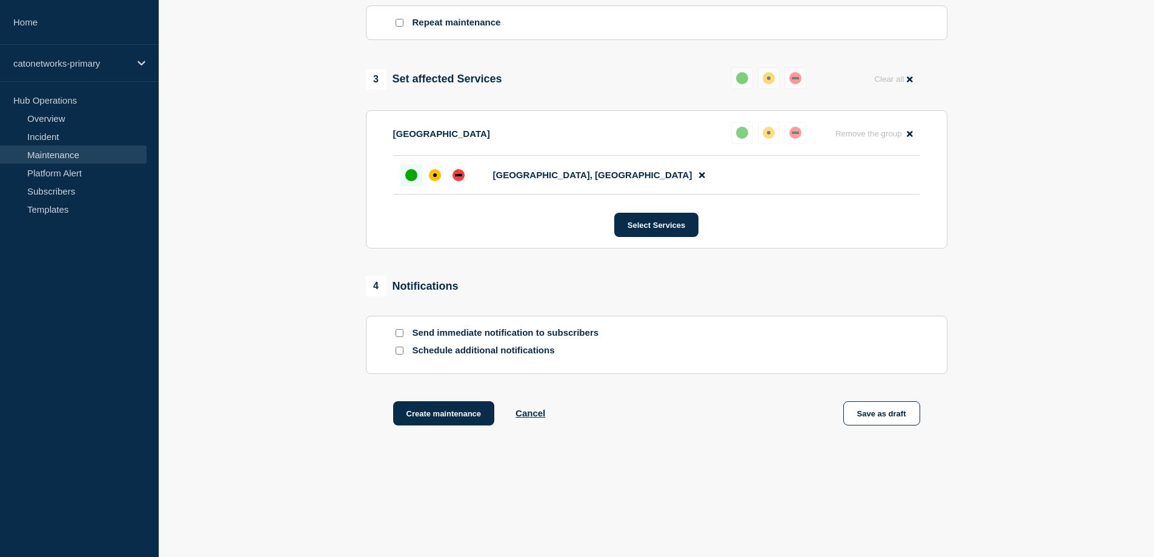
scroll to position [841, 0]
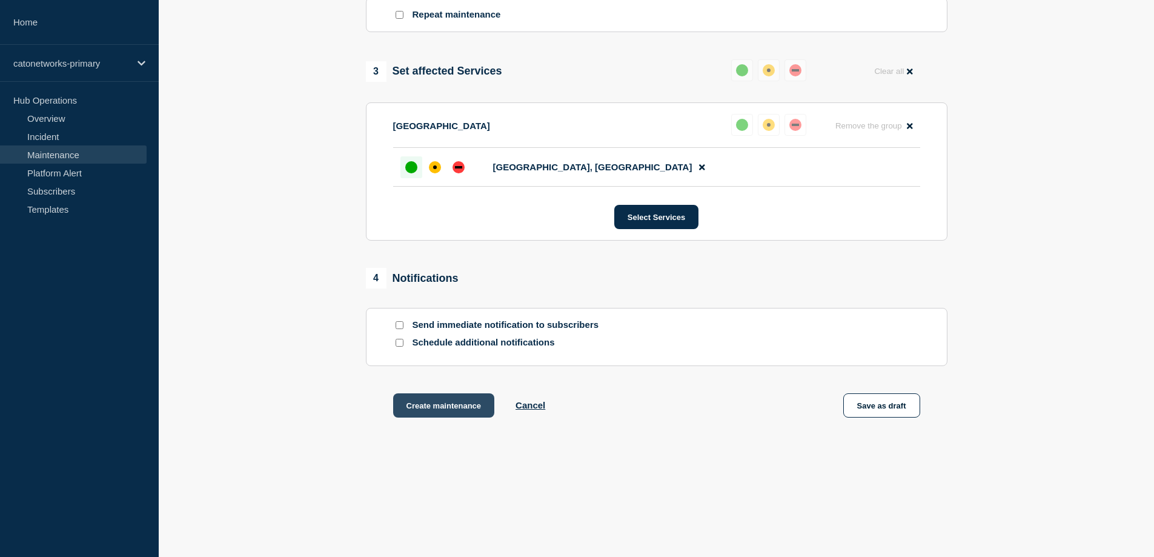
click at [461, 412] on button "Create maintenance" at bounding box center [444, 405] width 102 height 24
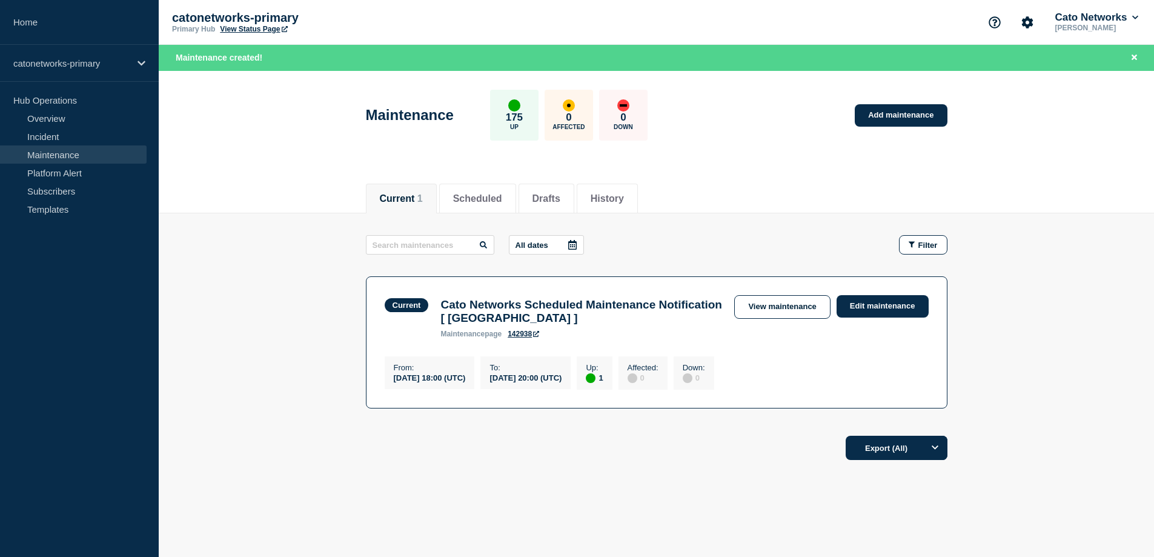
click at [1059, 320] on main "All dates Filter Current 1 Up Cato Networks Scheduled Maintenance Notification …" at bounding box center [657, 319] width 996 height 213
click at [1062, 341] on main "All dates Filter Current 1 Up Cato Networks Scheduled Maintenance Notification …" at bounding box center [657, 319] width 996 height 213
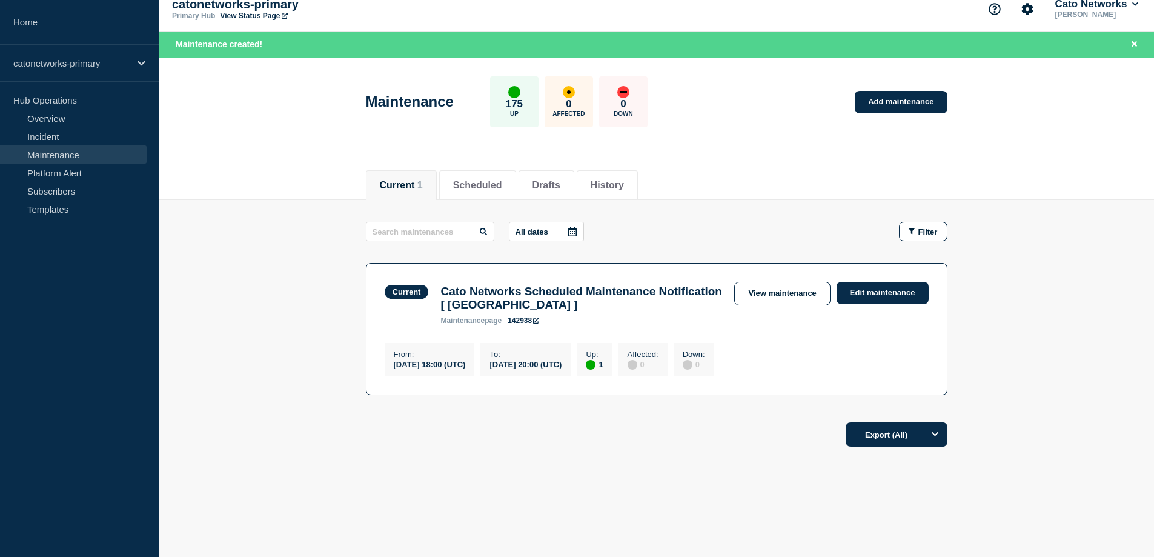
scroll to position [21, 0]
click at [80, 65] on p "catonetworks-primary" at bounding box center [71, 63] width 116 height 10
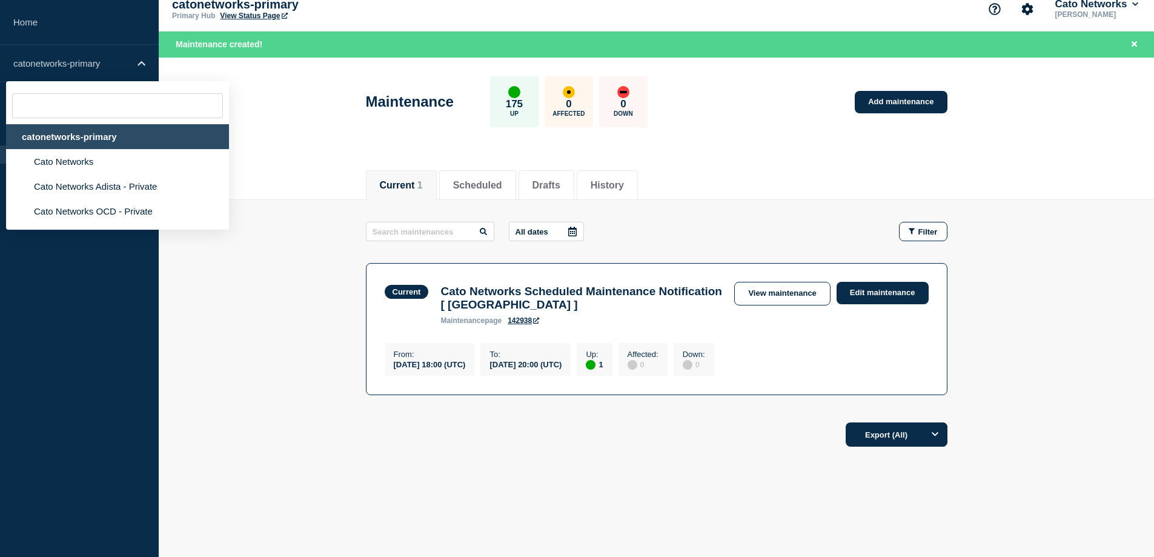
click at [80, 137] on div "catonetworks-primary" at bounding box center [117, 136] width 223 height 25
click at [110, 136] on div "catonetworks-primary" at bounding box center [117, 136] width 223 height 25
click at [1090, 304] on main "All dates Filter Current 1 Up Cato Networks Scheduled Maintenance Notification …" at bounding box center [657, 306] width 996 height 213
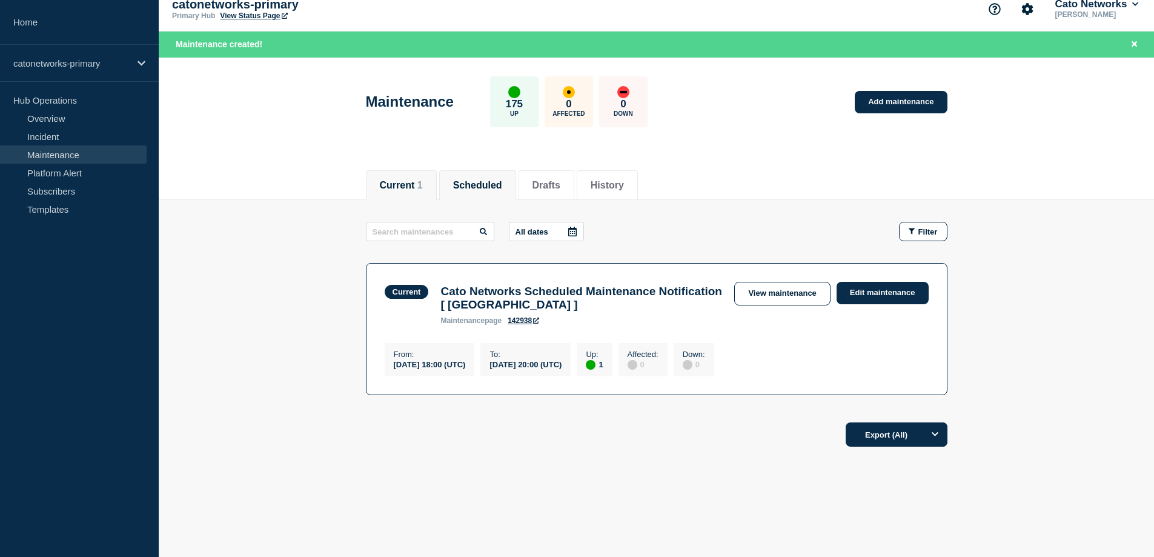
click at [482, 180] on button "Scheduled" at bounding box center [477, 185] width 49 height 11
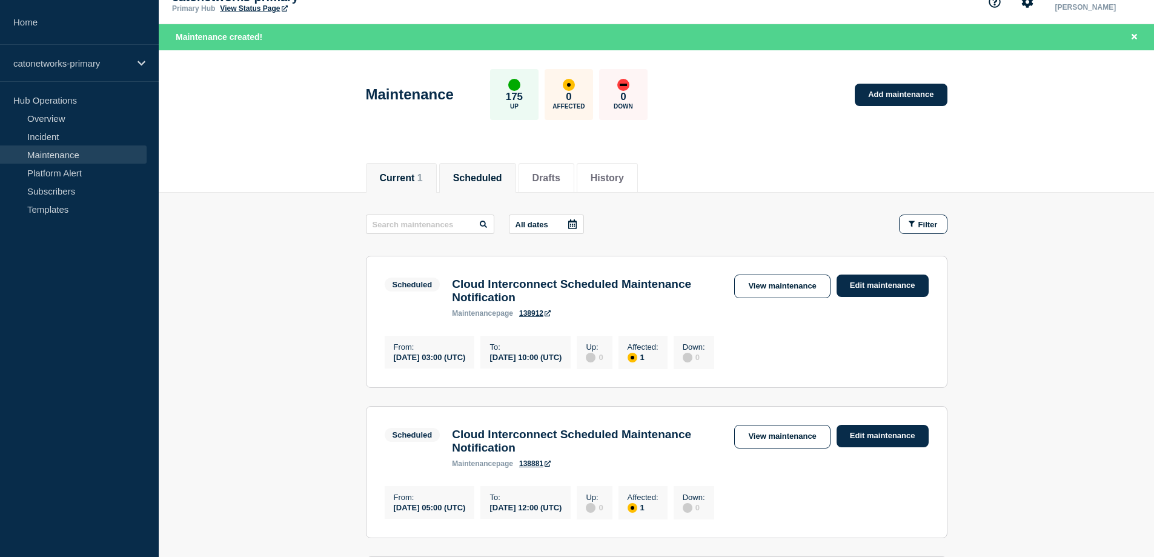
click at [390, 173] on button "Current 1" at bounding box center [401, 178] width 43 height 11
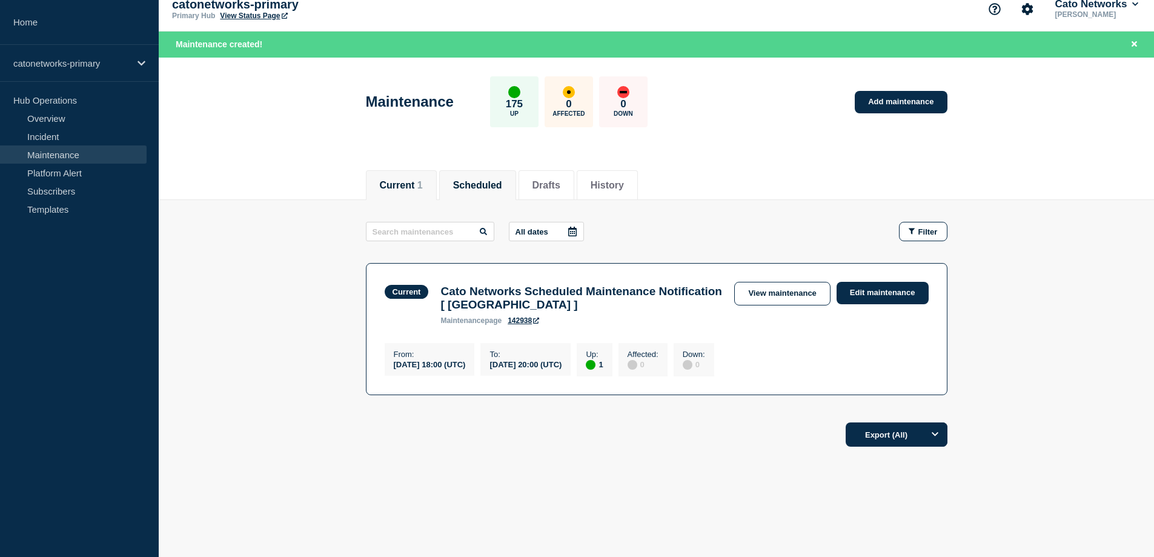
click at [486, 180] on button "Scheduled" at bounding box center [477, 185] width 49 height 11
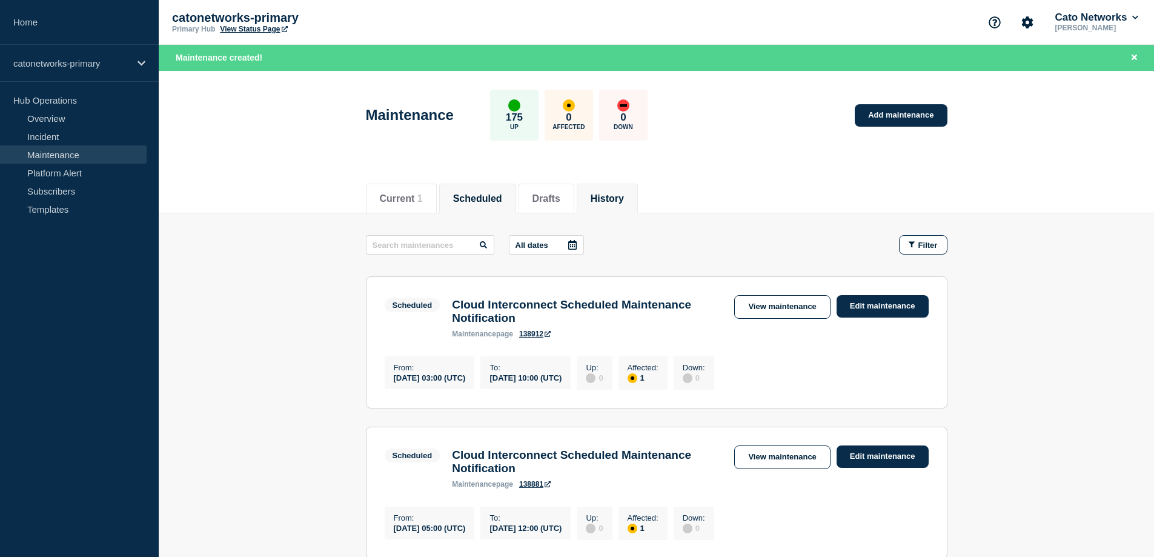
click at [619, 193] on button "History" at bounding box center [607, 198] width 33 height 11
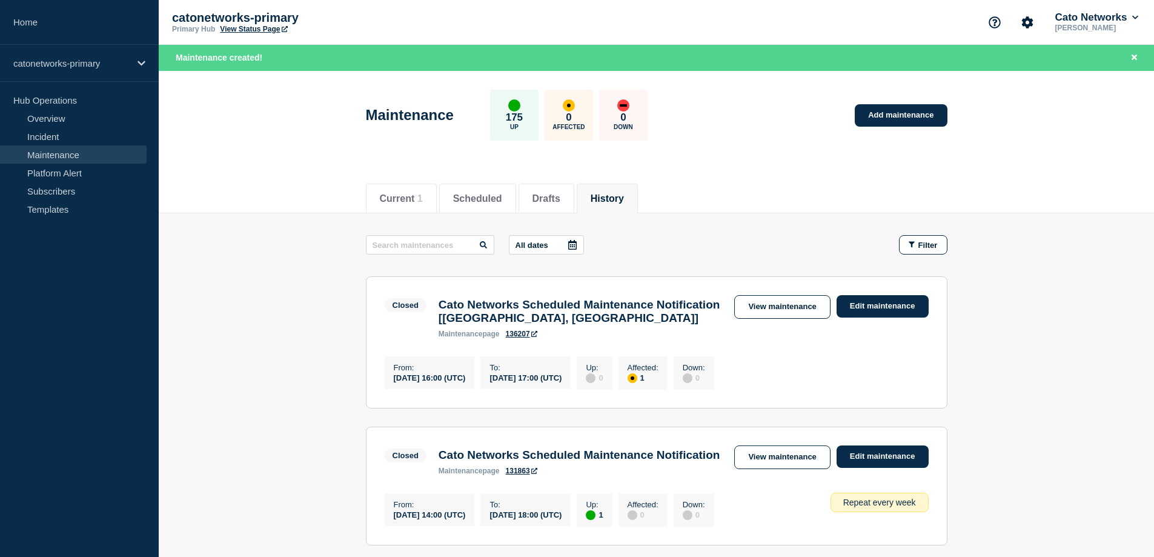
click at [575, 244] on icon at bounding box center [573, 245] width 10 height 10
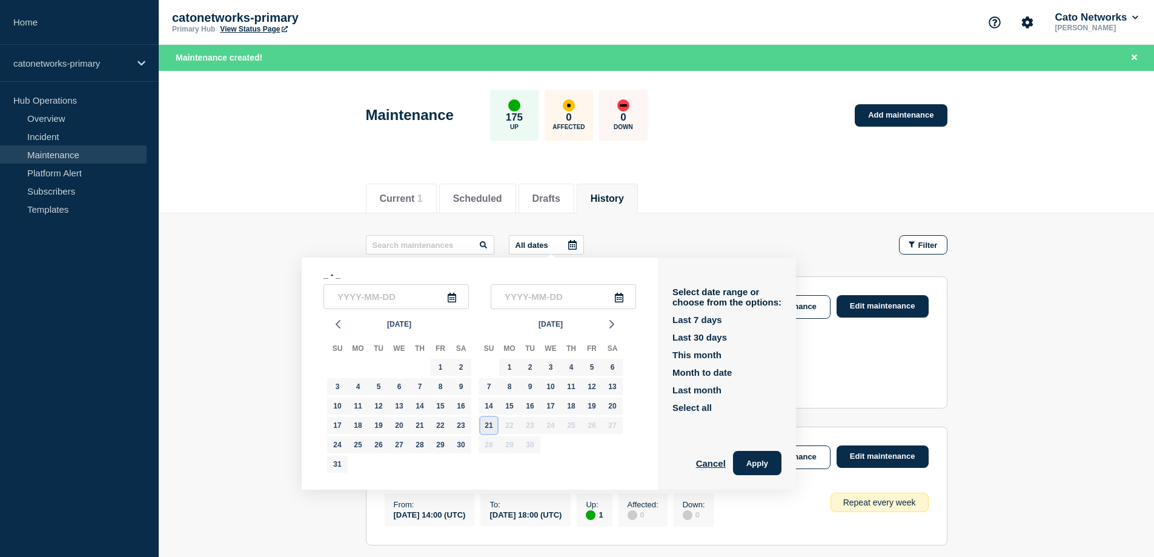
click at [491, 425] on div "21" at bounding box center [489, 425] width 17 height 17
type input "[DATE]"
click at [487, 423] on div "21" at bounding box center [489, 425] width 17 height 17
type input "[DATE]"
click at [487, 423] on div "21" at bounding box center [489, 425] width 17 height 17
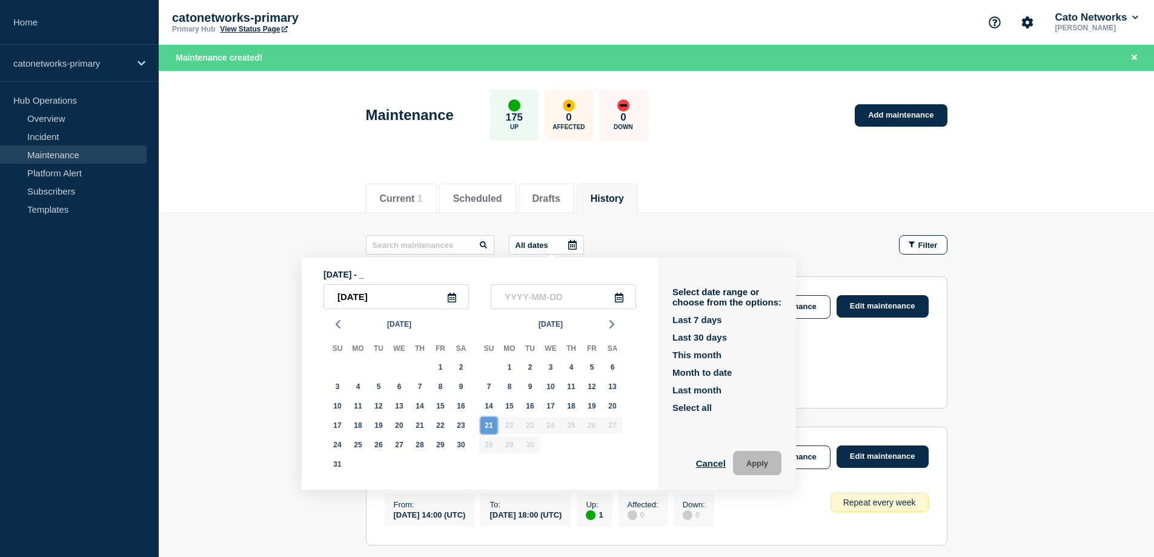
click at [487, 423] on div "21" at bounding box center [489, 425] width 17 height 17
type input "[DATE]"
click at [487, 423] on div "21" at bounding box center [489, 425] width 17 height 17
type input "[DATE]"
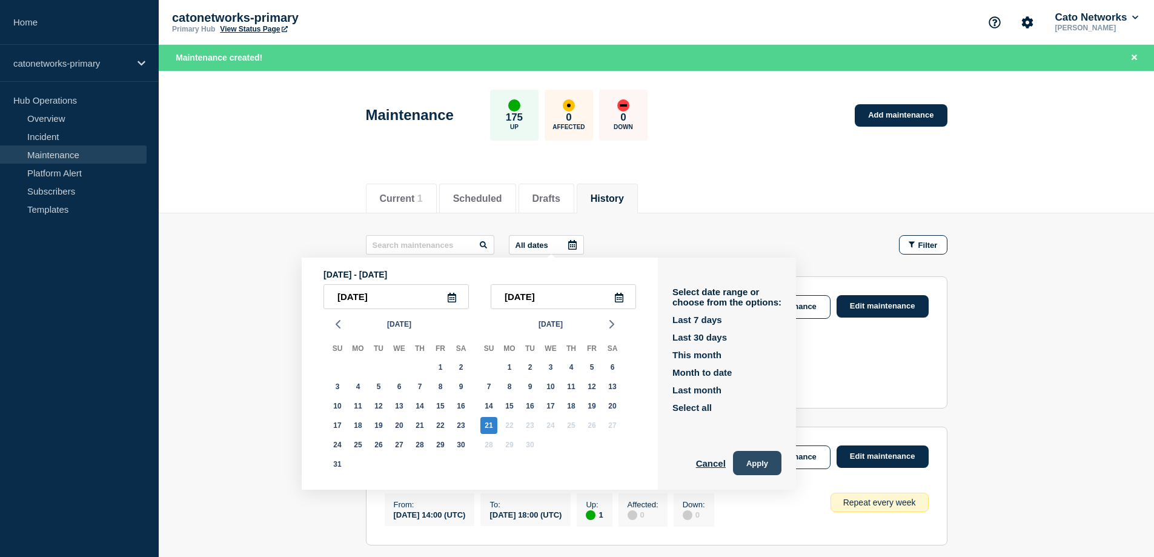
click at [765, 459] on button "Apply" at bounding box center [757, 463] width 48 height 24
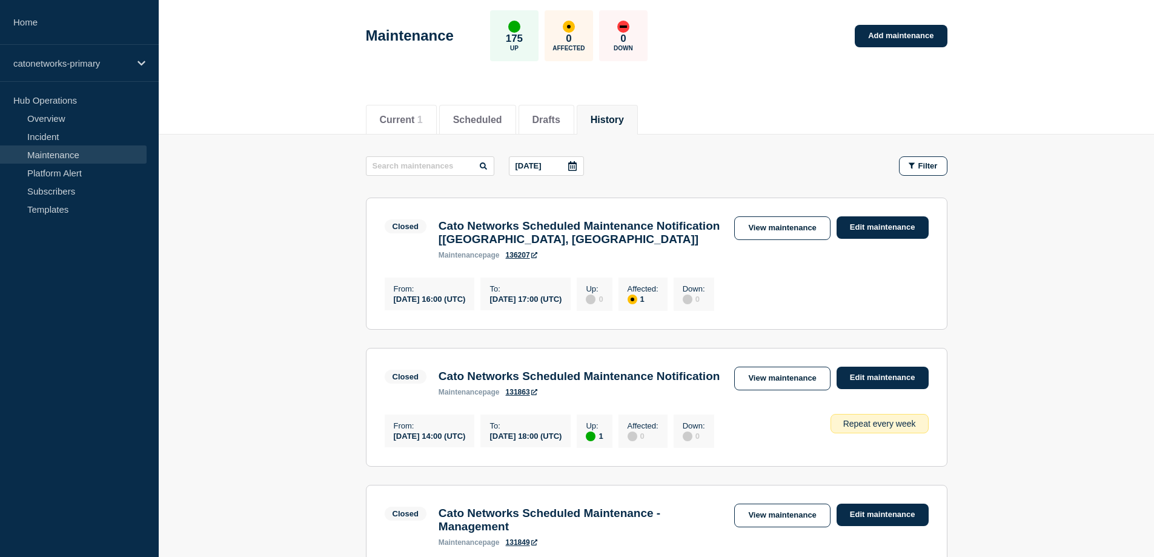
scroll to position [44, 0]
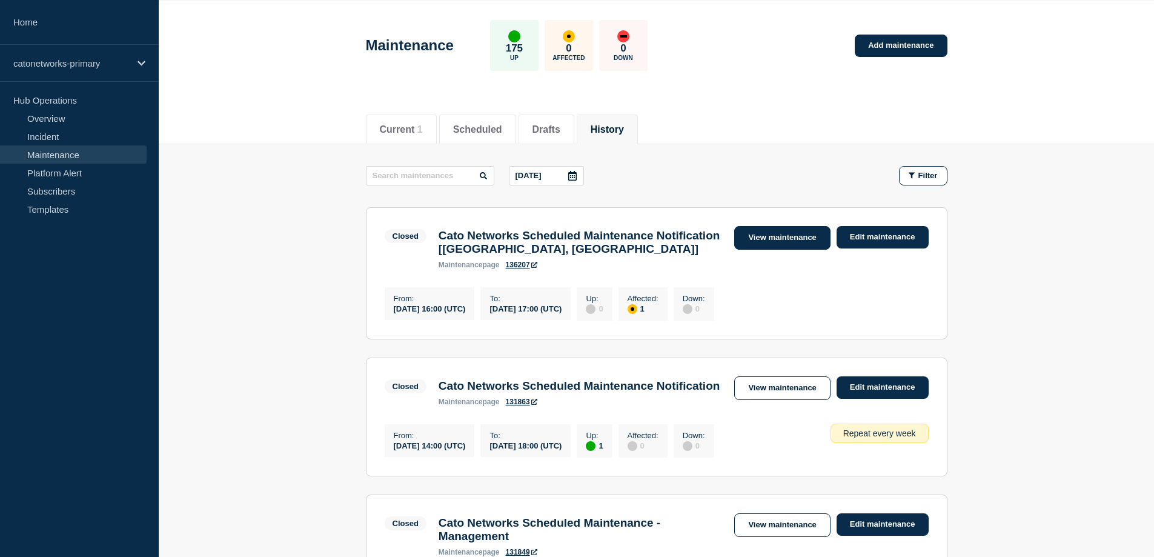
click at [788, 238] on link "View maintenance" at bounding box center [782, 238] width 96 height 24
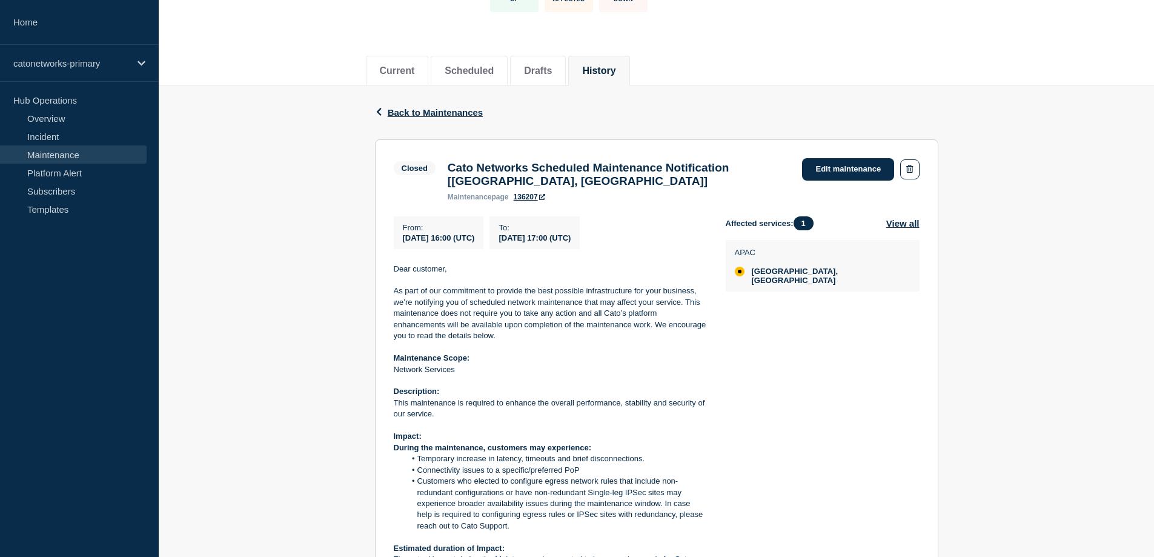
scroll to position [92, 0]
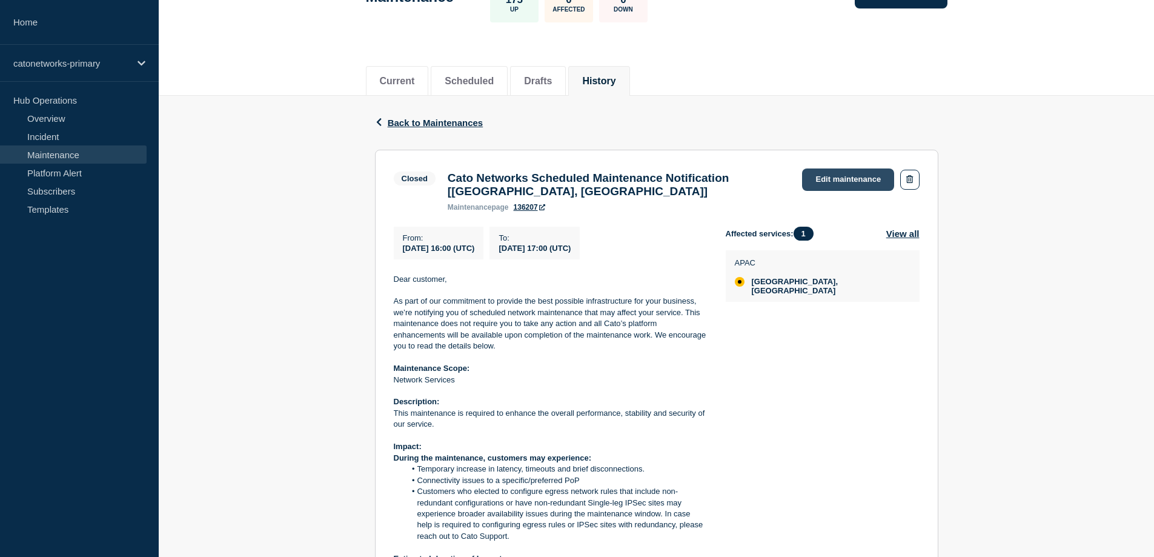
click at [849, 173] on link "Edit maintenance" at bounding box center [848, 179] width 92 height 22
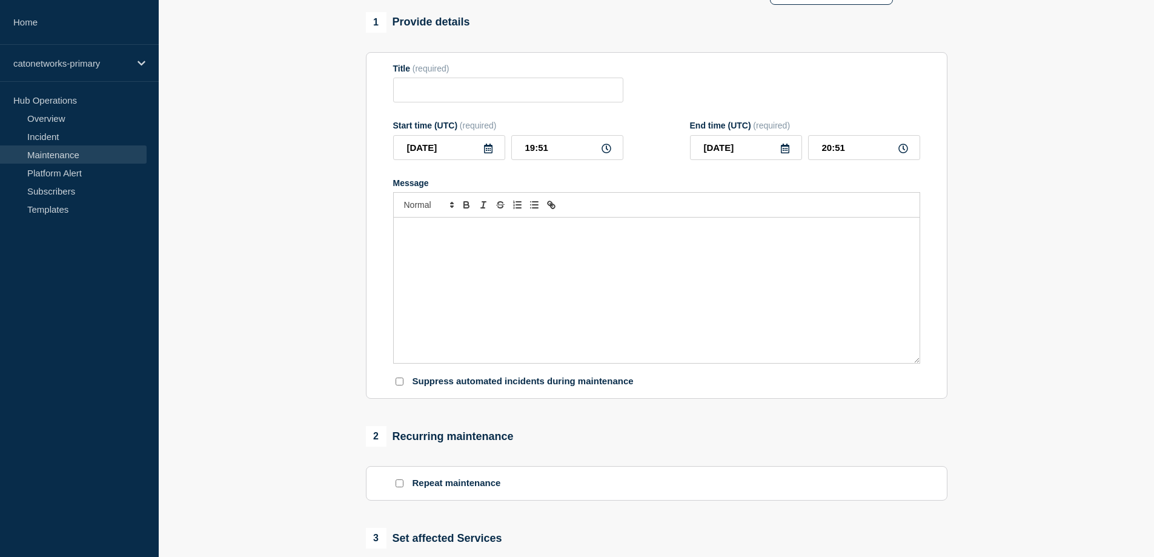
type input "Cato Networks Scheduled Maintenance Notification [[GEOGRAPHIC_DATA], [GEOGRAPHI…"
type input "16:00"
type input "17:00"
checkbox input "false"
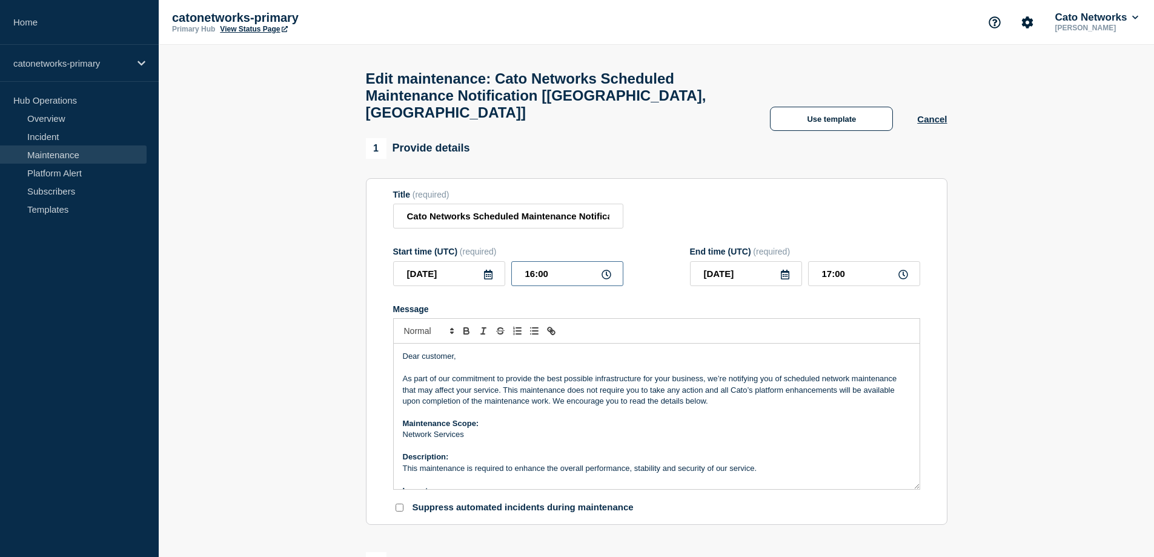
click at [531, 265] on input "16:00" at bounding box center [567, 273] width 112 height 25
type input "19:00"
type input "20:00"
click at [943, 114] on button "Cancel" at bounding box center [933, 119] width 30 height 10
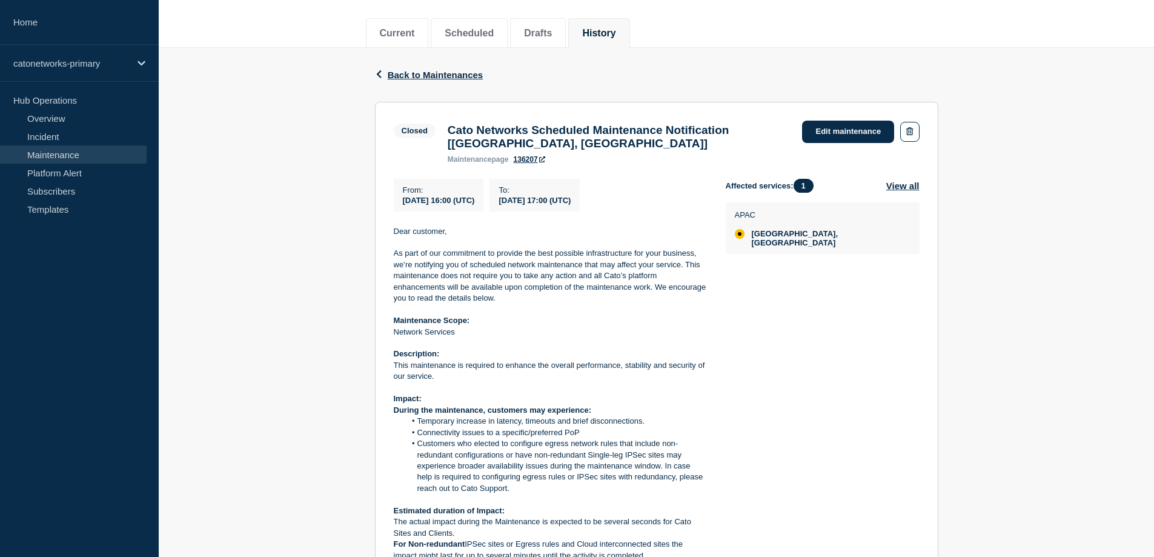
scroll to position [92, 0]
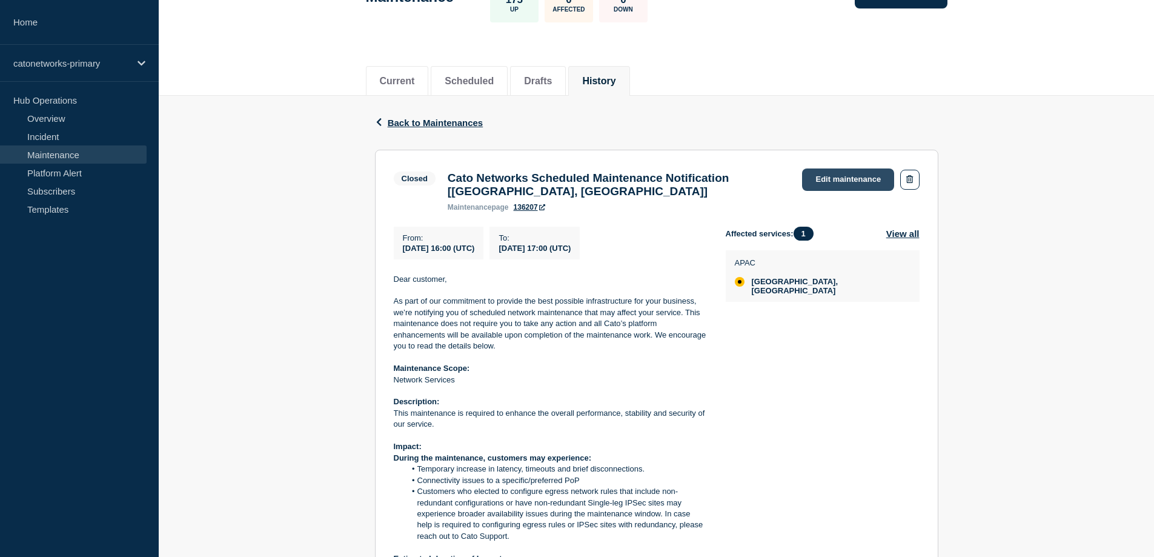
click at [845, 177] on link "Edit maintenance" at bounding box center [848, 179] width 92 height 22
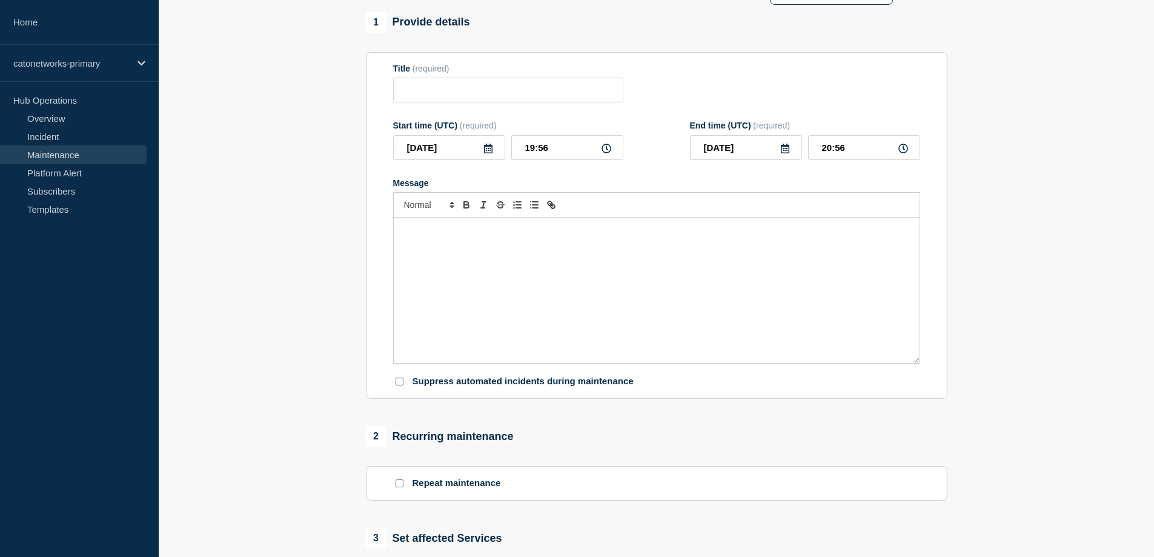
type input "Cato Networks Scheduled Maintenance Notification [[GEOGRAPHIC_DATA], [GEOGRAPHI…"
type input "16:00"
type input "17:00"
checkbox input "false"
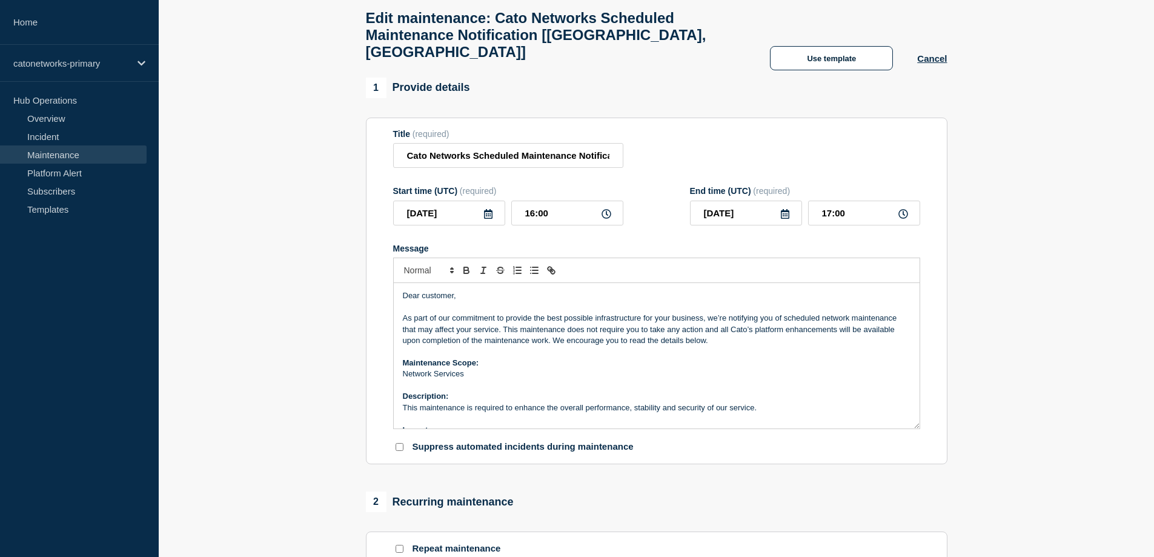
scroll to position [32, 0]
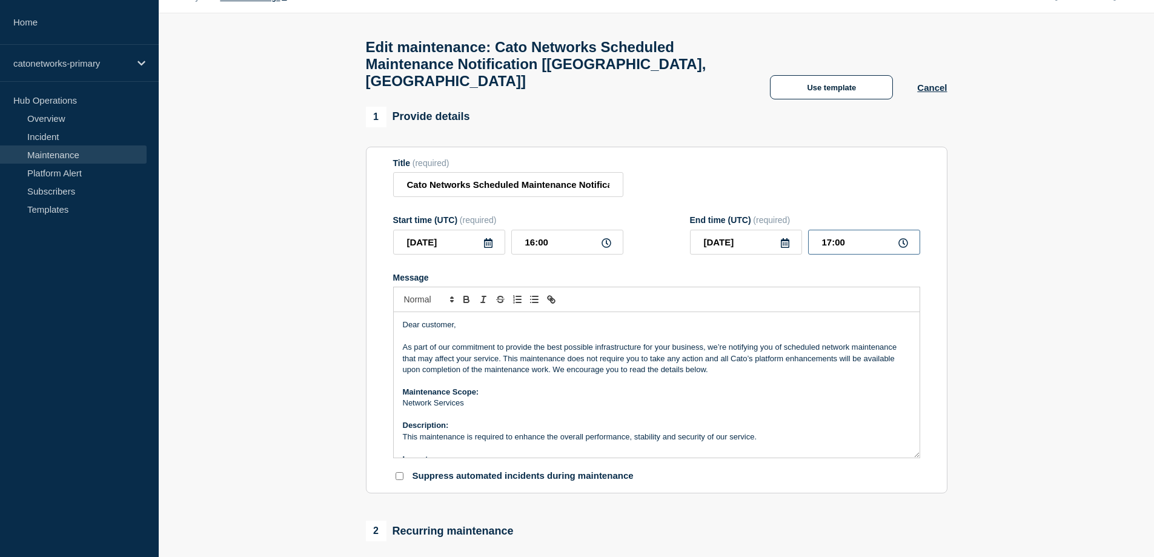
click at [828, 230] on input "17:00" at bounding box center [864, 242] width 112 height 25
type input "19:00"
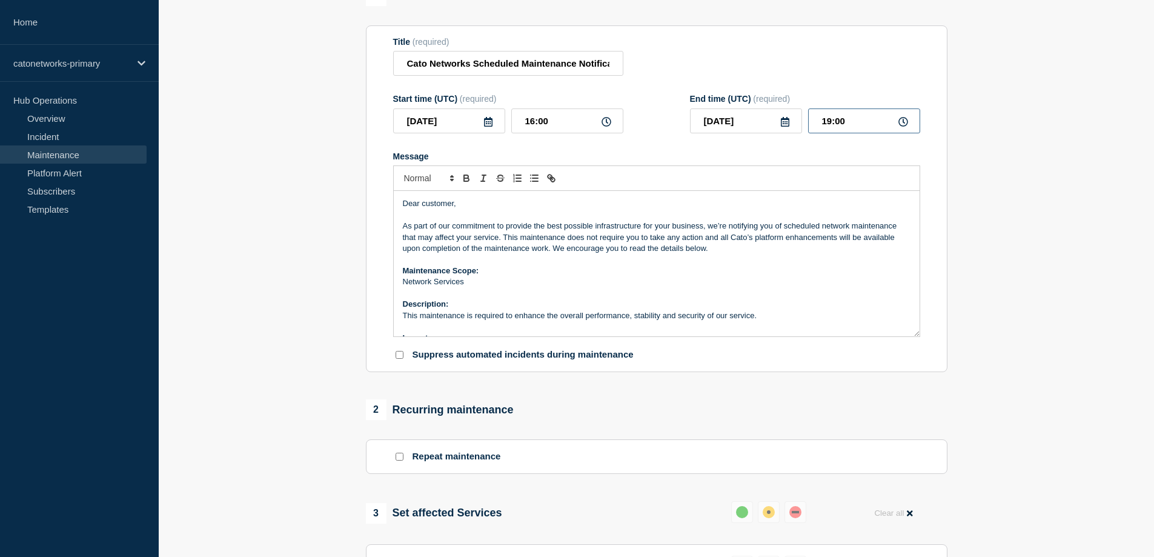
scroll to position [0, 0]
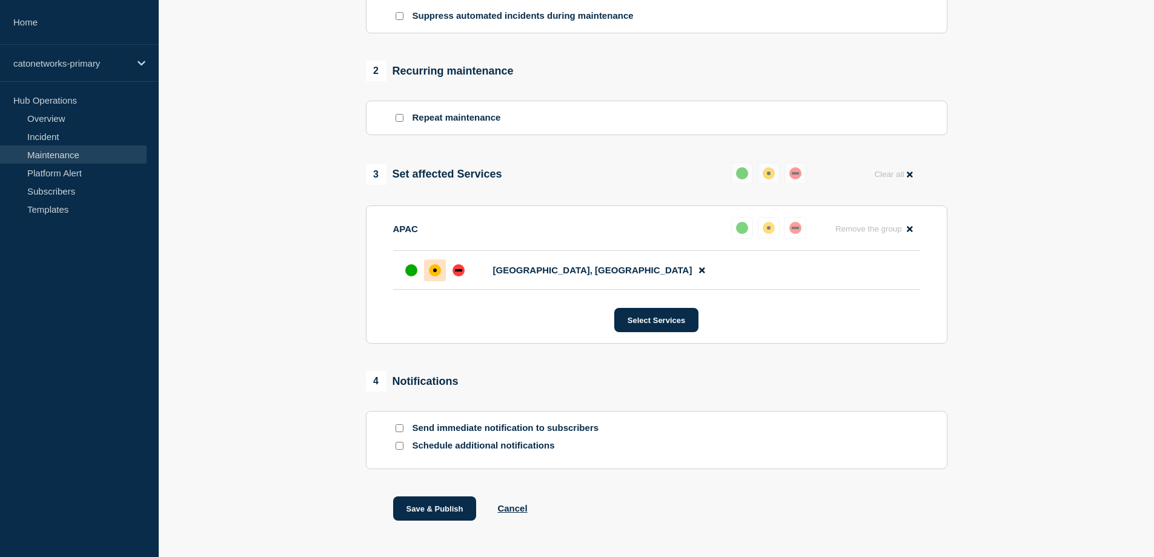
scroll to position [523, 0]
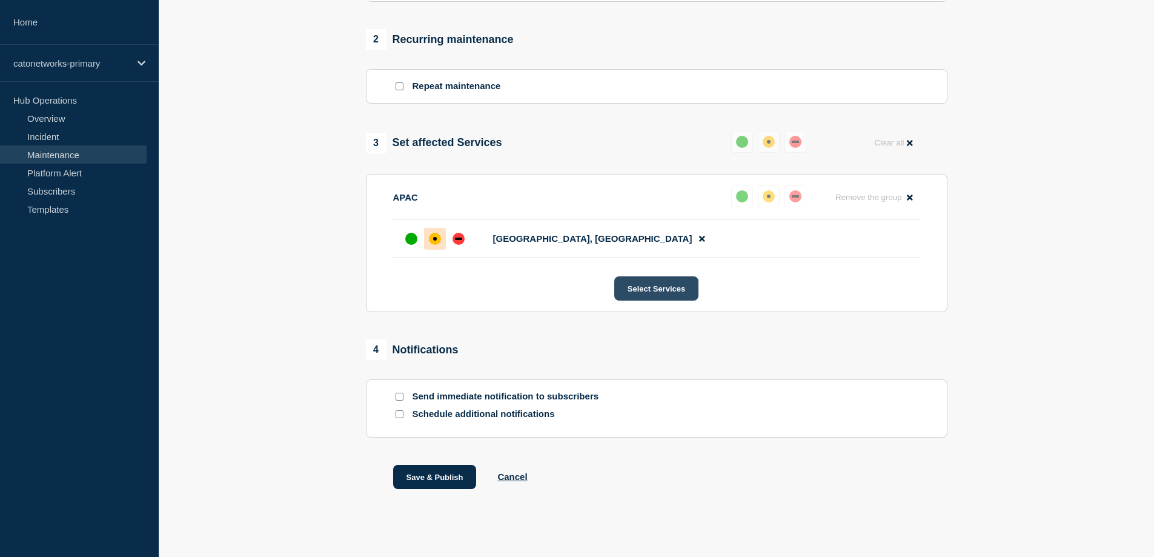
click at [658, 279] on button "Select Services" at bounding box center [657, 288] width 84 height 24
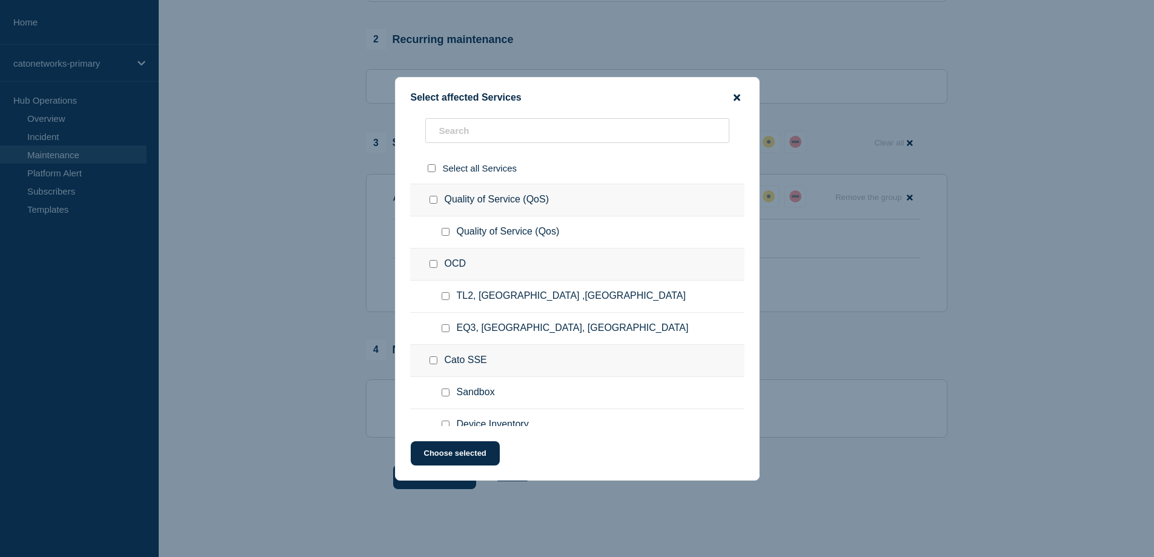
click at [736, 101] on icon "close button" at bounding box center [737, 98] width 7 height 10
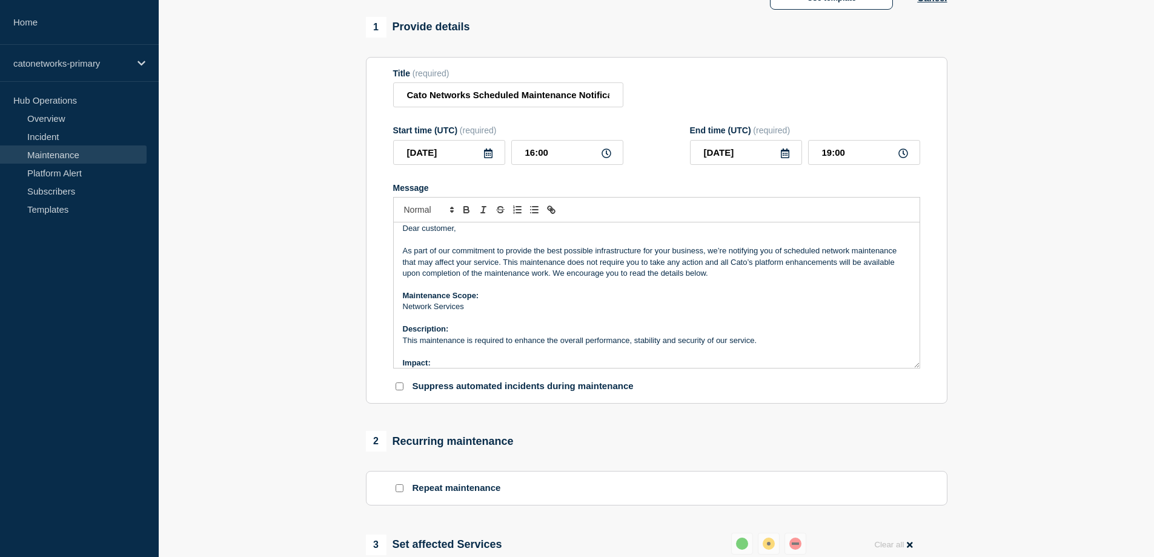
scroll to position [0, 0]
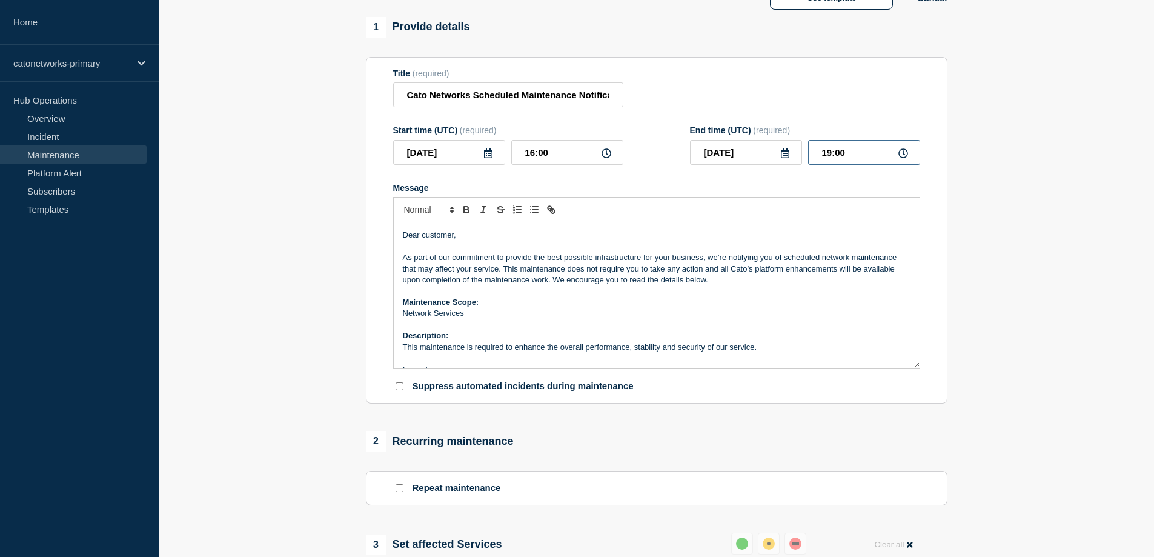
drag, startPoint x: 823, startPoint y: 138, endPoint x: 851, endPoint y: 139, distance: 28.5
click at [851, 140] on input "19:00" at bounding box center [864, 152] width 112 height 25
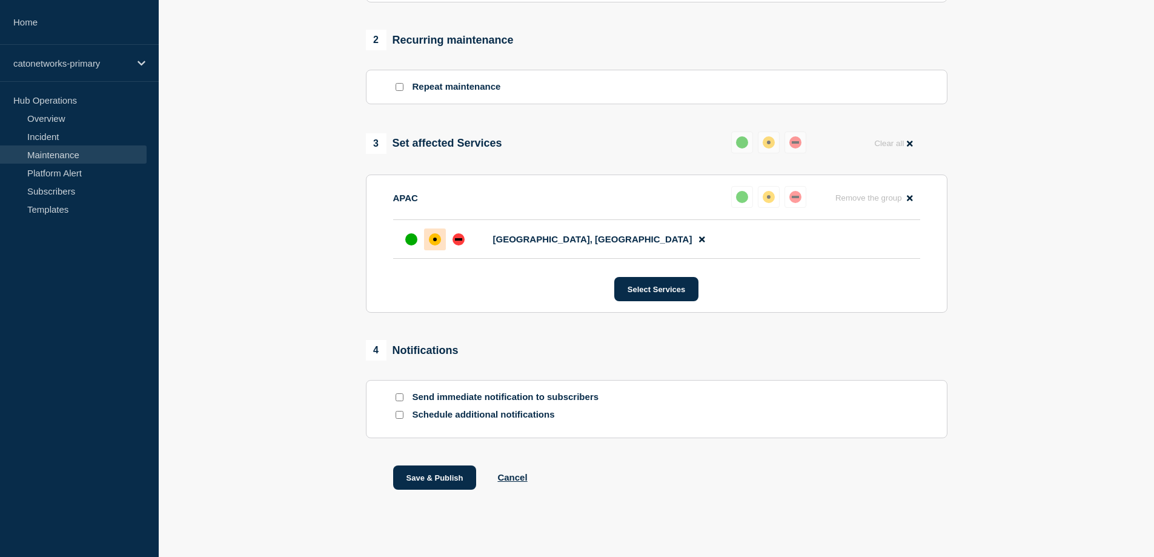
scroll to position [523, 0]
click at [445, 467] on button "Save & Publish" at bounding box center [435, 477] width 84 height 24
